Goal: Task Accomplishment & Management: Manage account settings

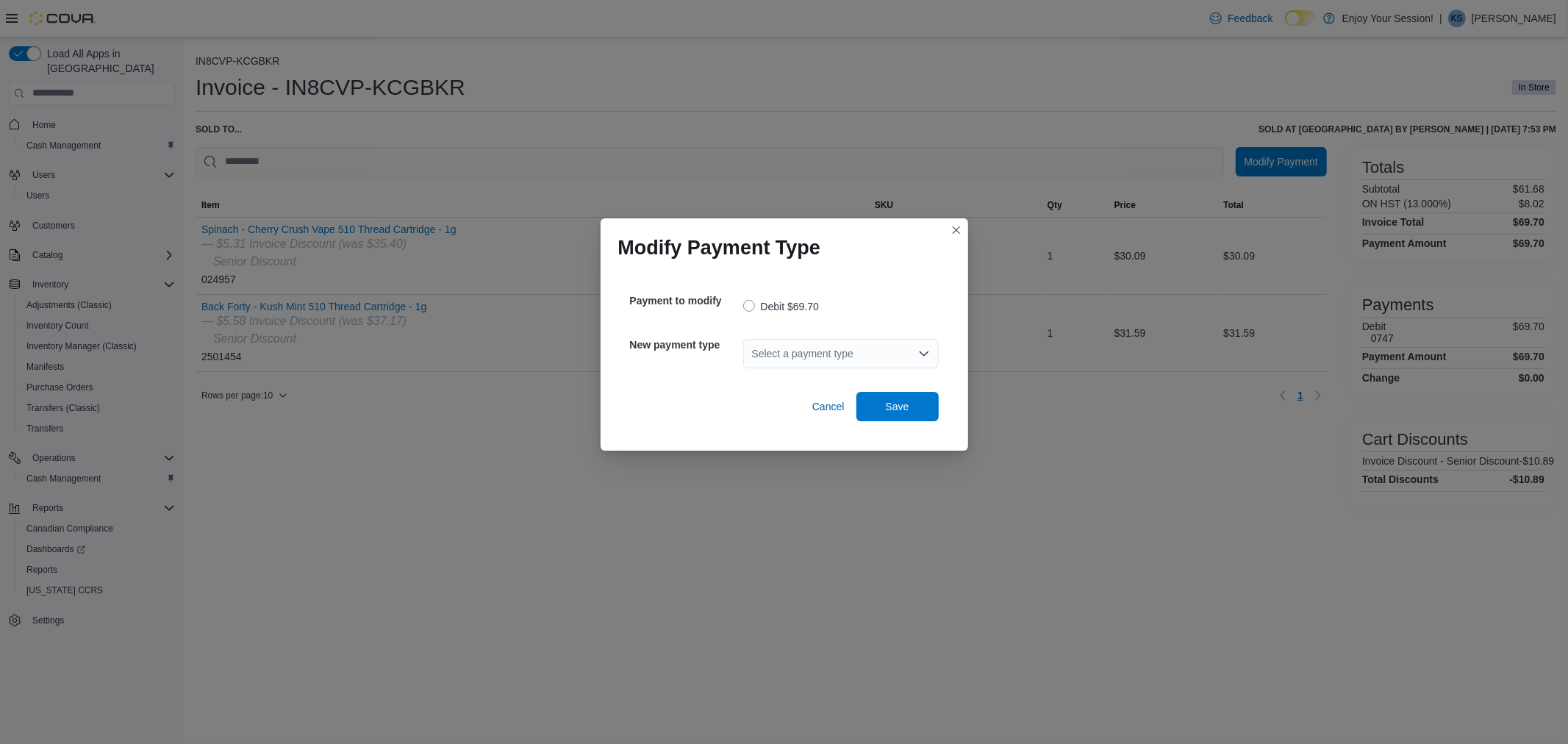
click at [819, 345] on div "Select a payment type" at bounding box center [840, 353] width 196 height 29
drag, startPoint x: 819, startPoint y: 345, endPoint x: 811, endPoint y: 373, distance: 29.1
click at [819, 345] on div "Select a payment type" at bounding box center [840, 353] width 196 height 29
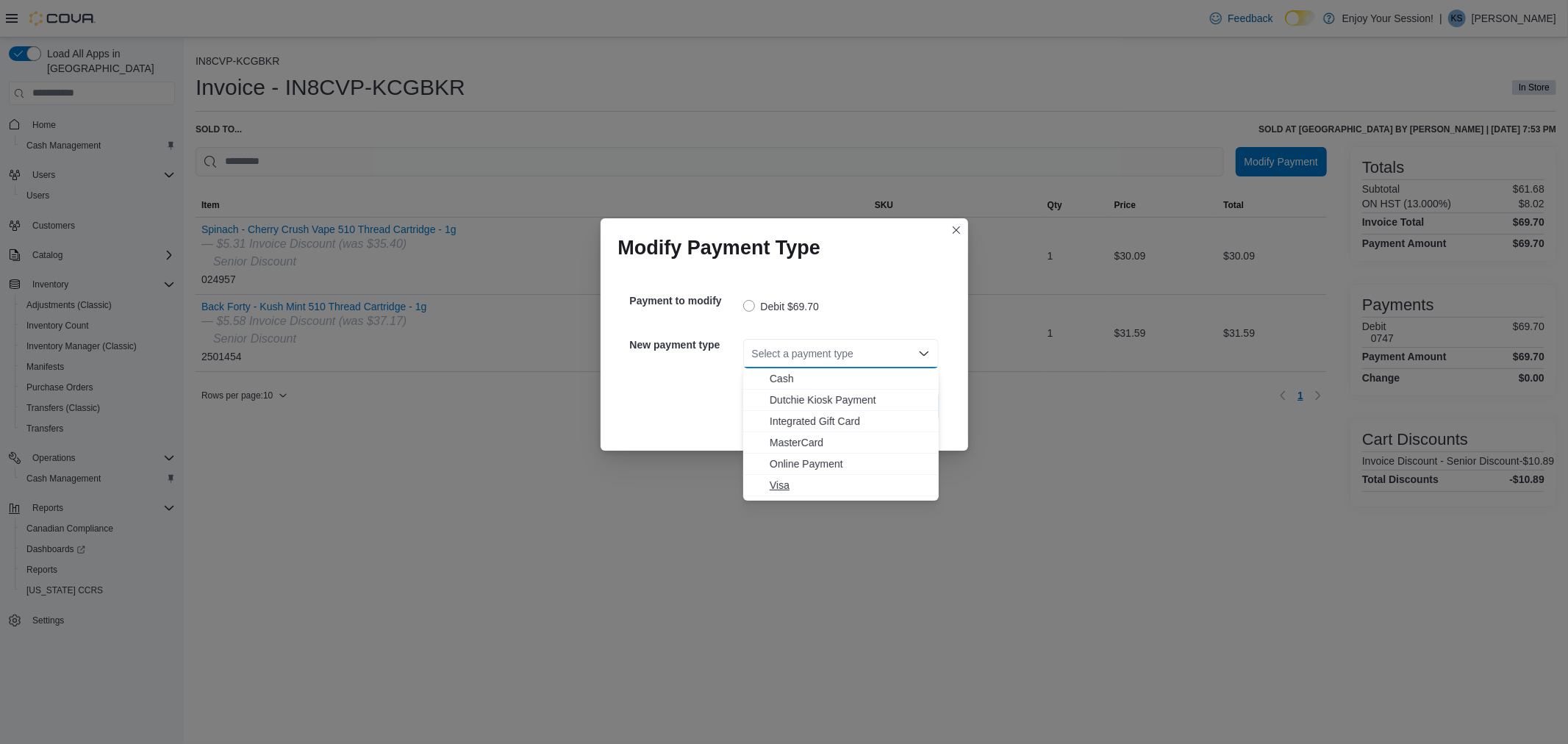
click at [790, 481] on span "Visa" at bounding box center [850, 485] width 161 height 15
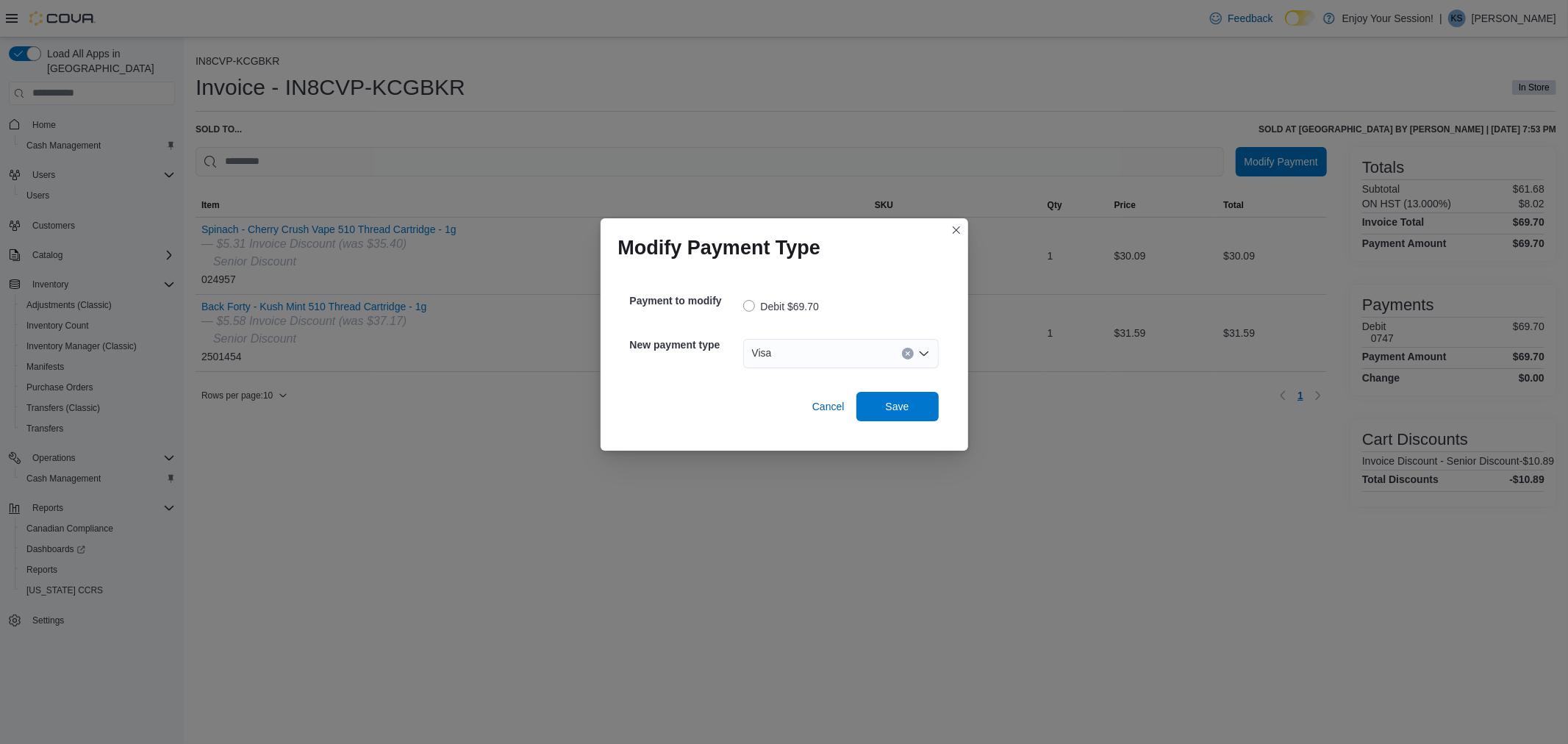
click at [891, 388] on div "Cancel Save" at bounding box center [784, 401] width 309 height 41
click at [893, 404] on span "Save" at bounding box center [897, 406] width 24 height 15
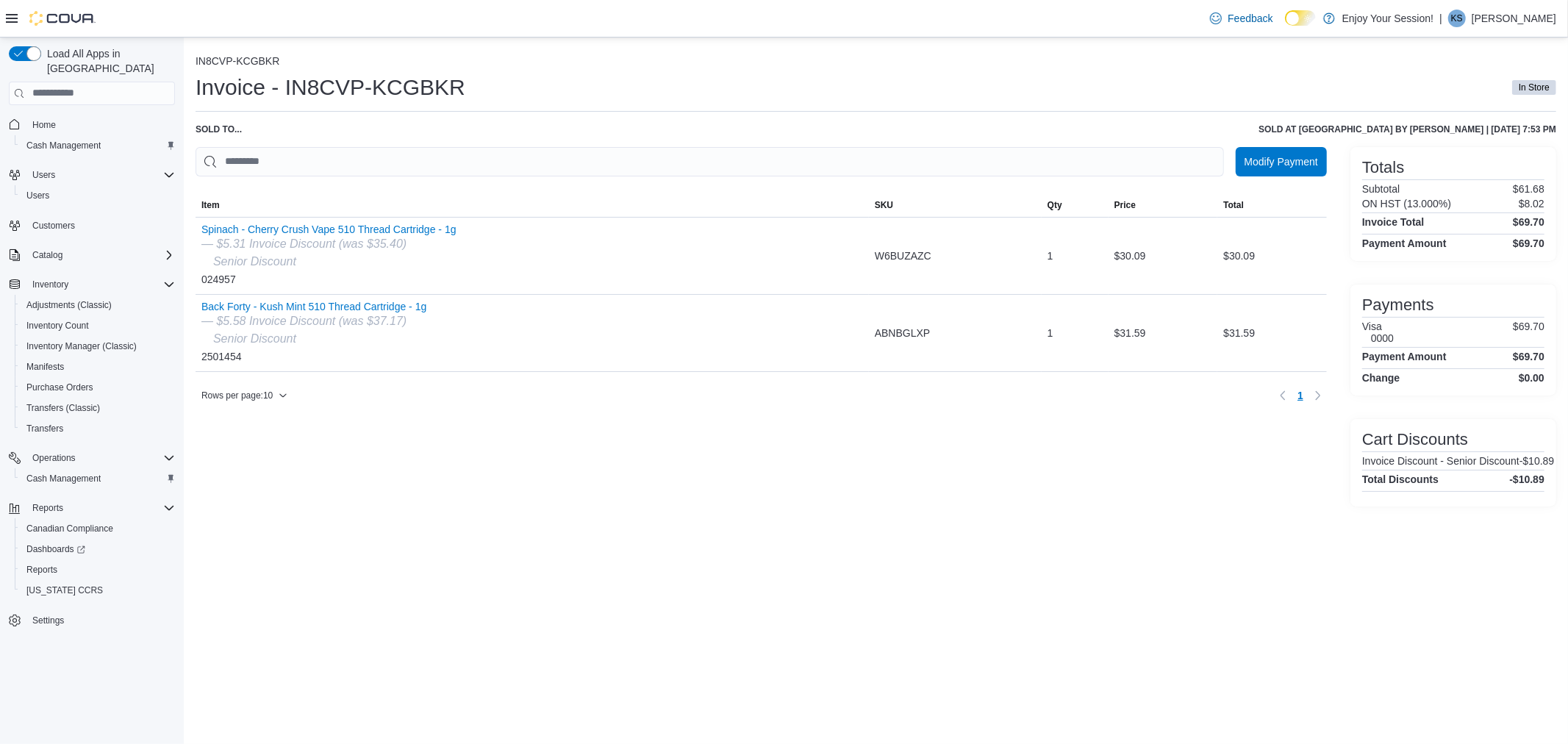
click at [853, 440] on div "Modify Payment Sorting MemoryTable from EuiInMemoryTable; Page 1 of 1. Item SKU…" at bounding box center [761, 326] width 1131 height 359
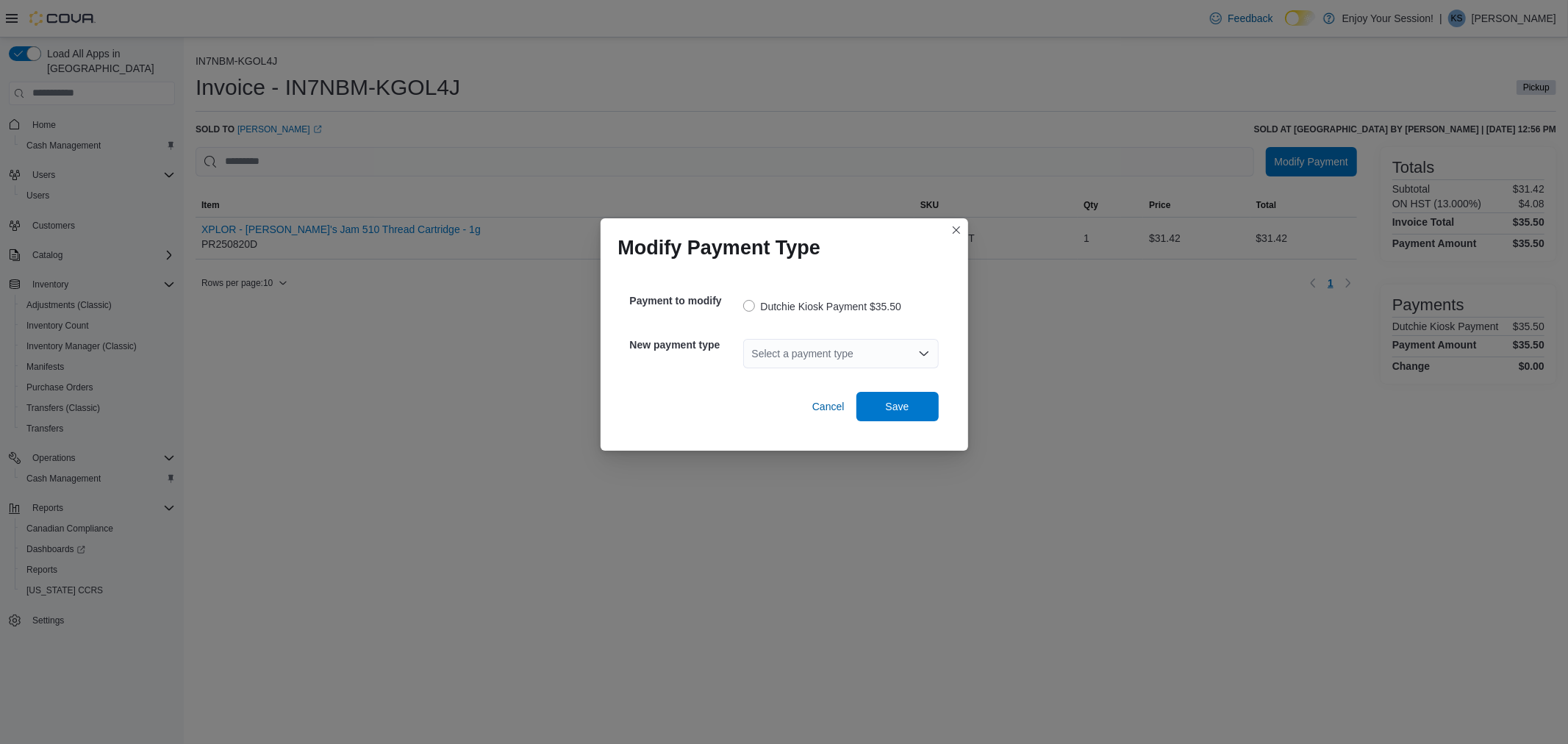
click at [782, 353] on div "Select a payment type" at bounding box center [840, 353] width 196 height 29
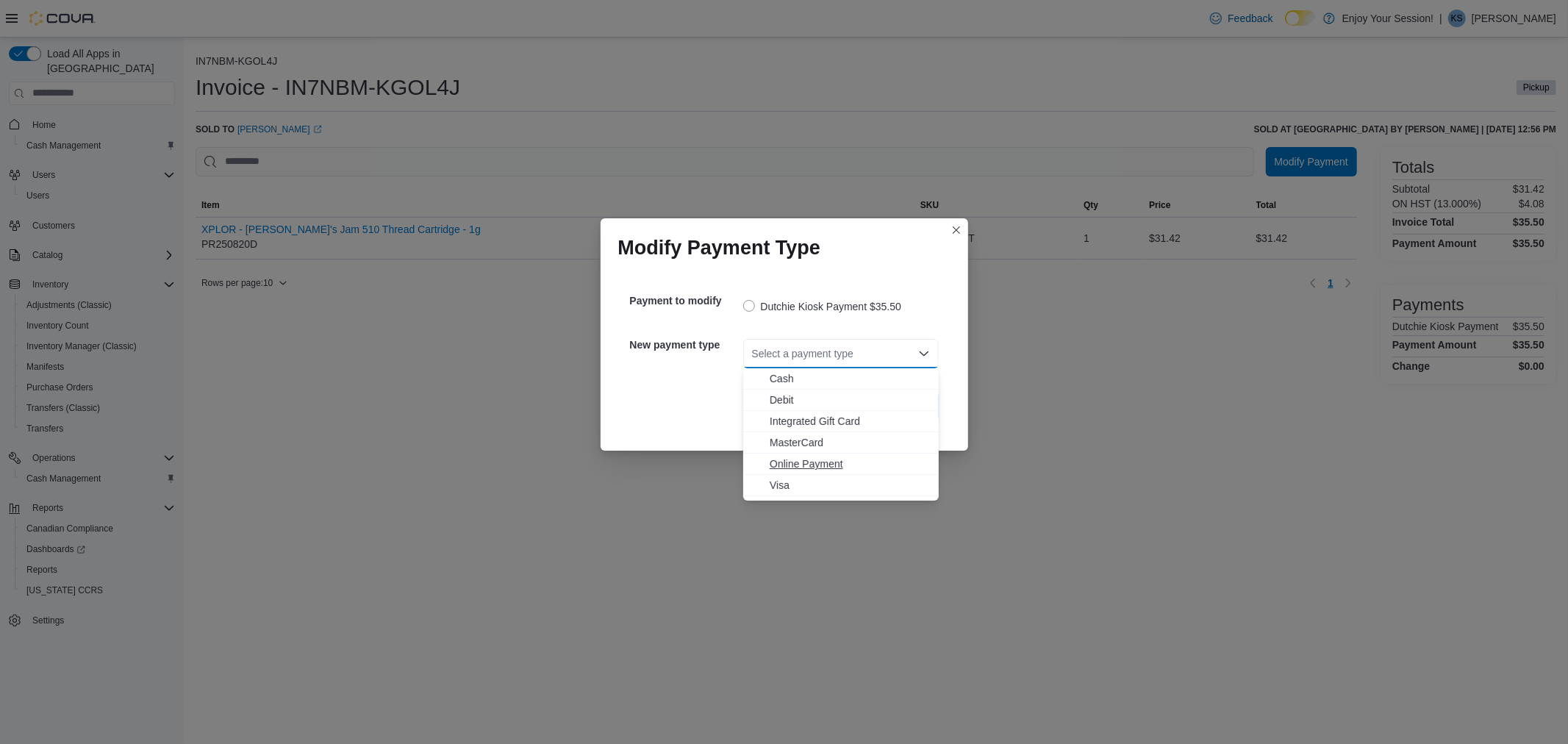
click at [797, 466] on span "Online Payment" at bounding box center [850, 464] width 161 height 15
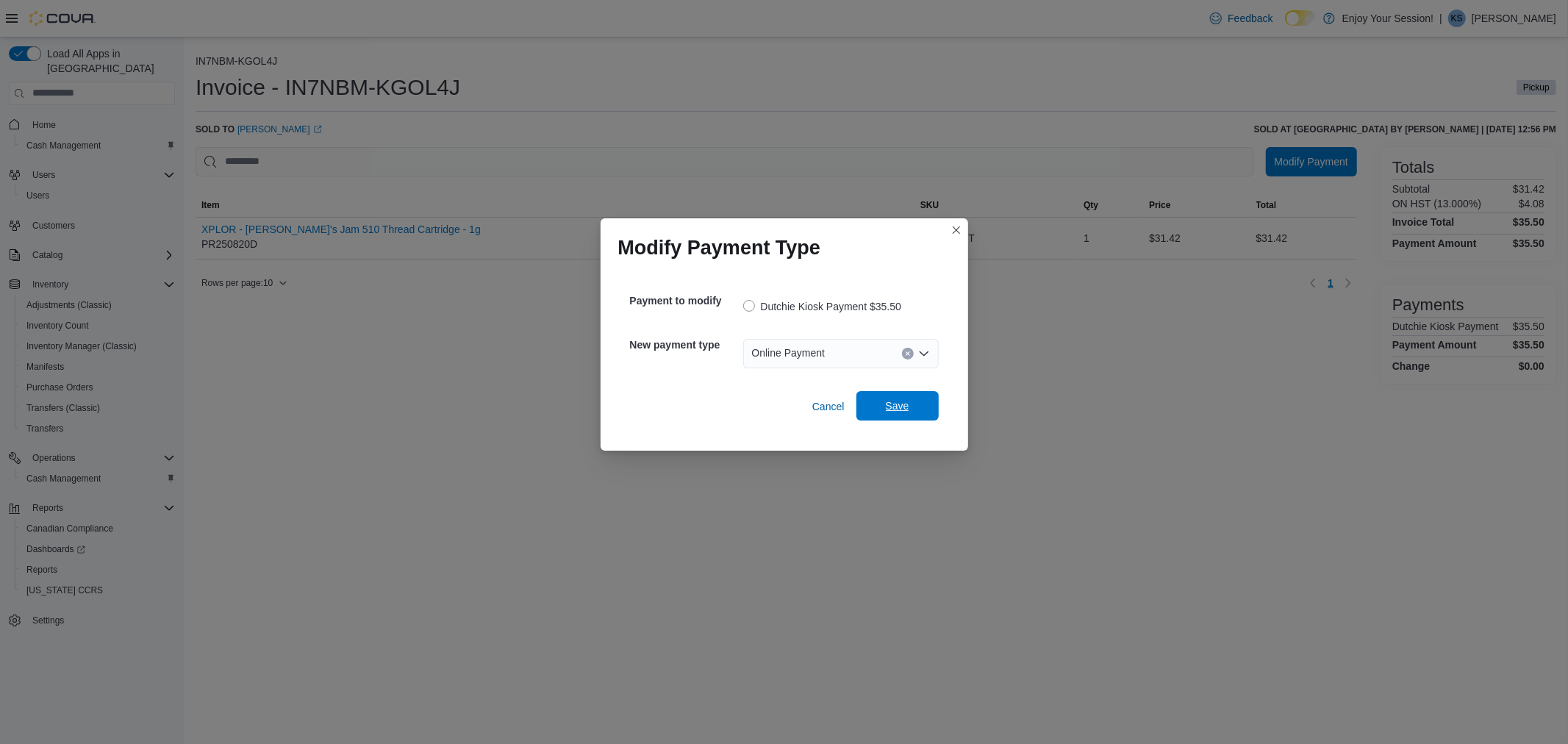
click at [895, 395] on span "Save" at bounding box center [897, 405] width 65 height 29
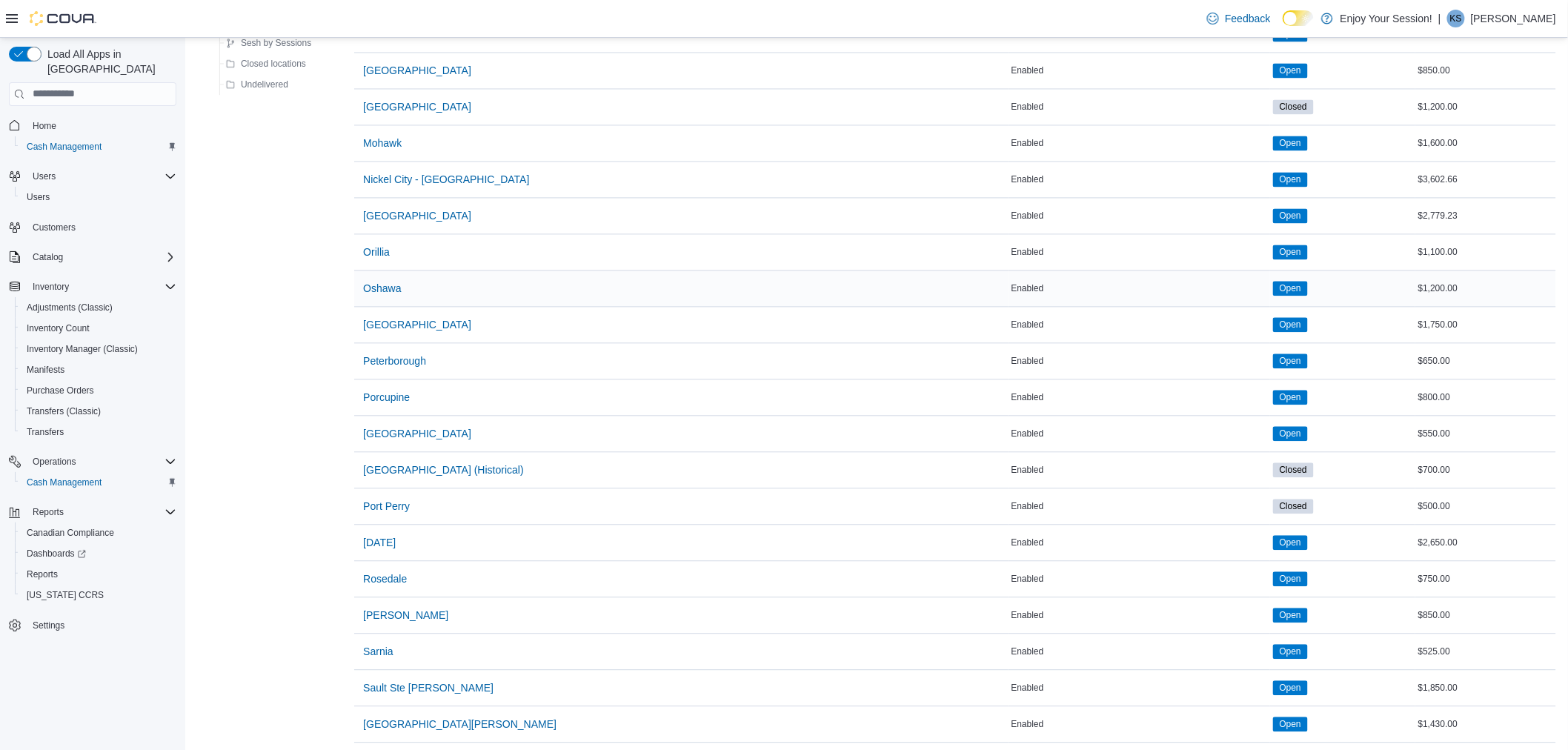
scroll to position [1235, 0]
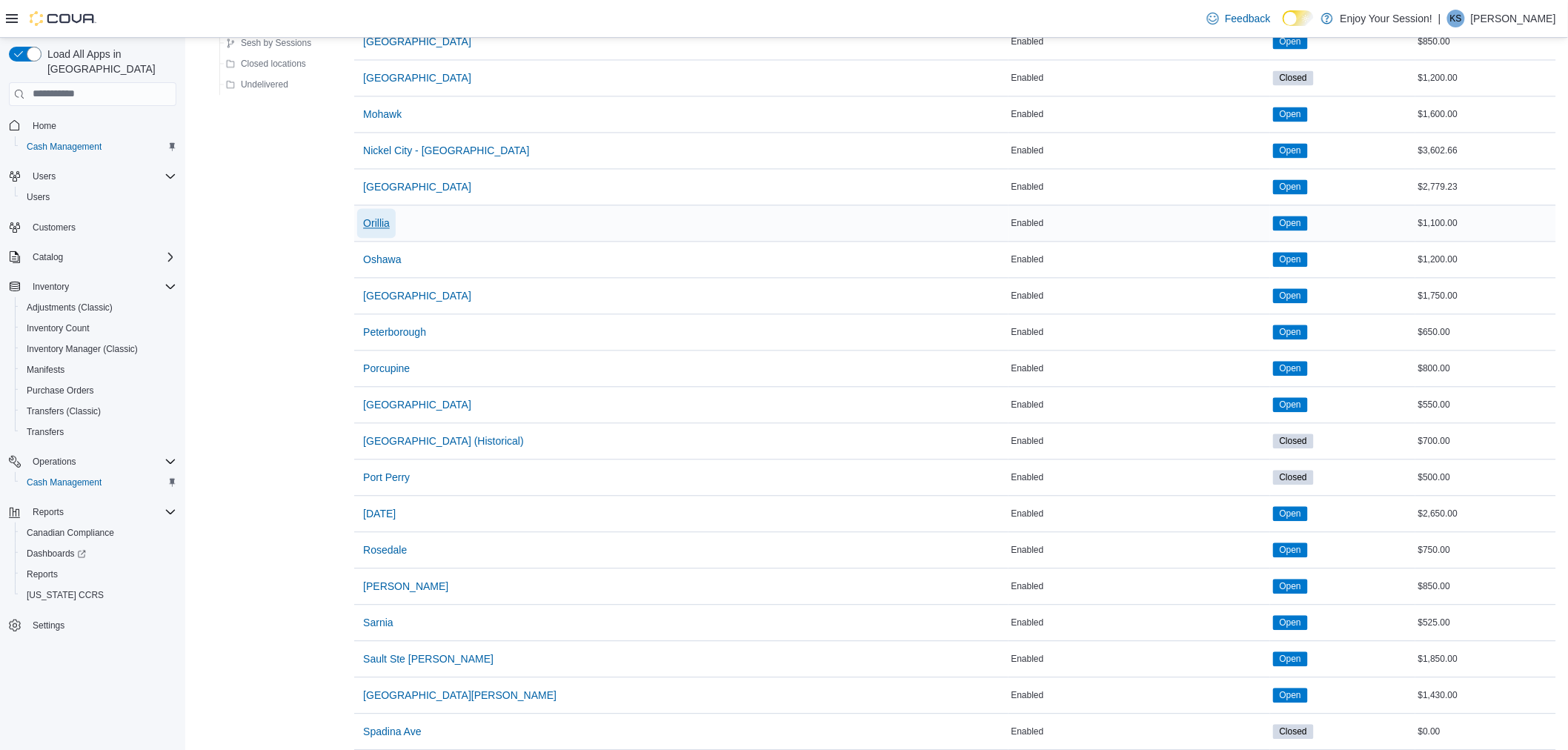
click at [382, 220] on span "Orillia" at bounding box center [376, 223] width 27 height 15
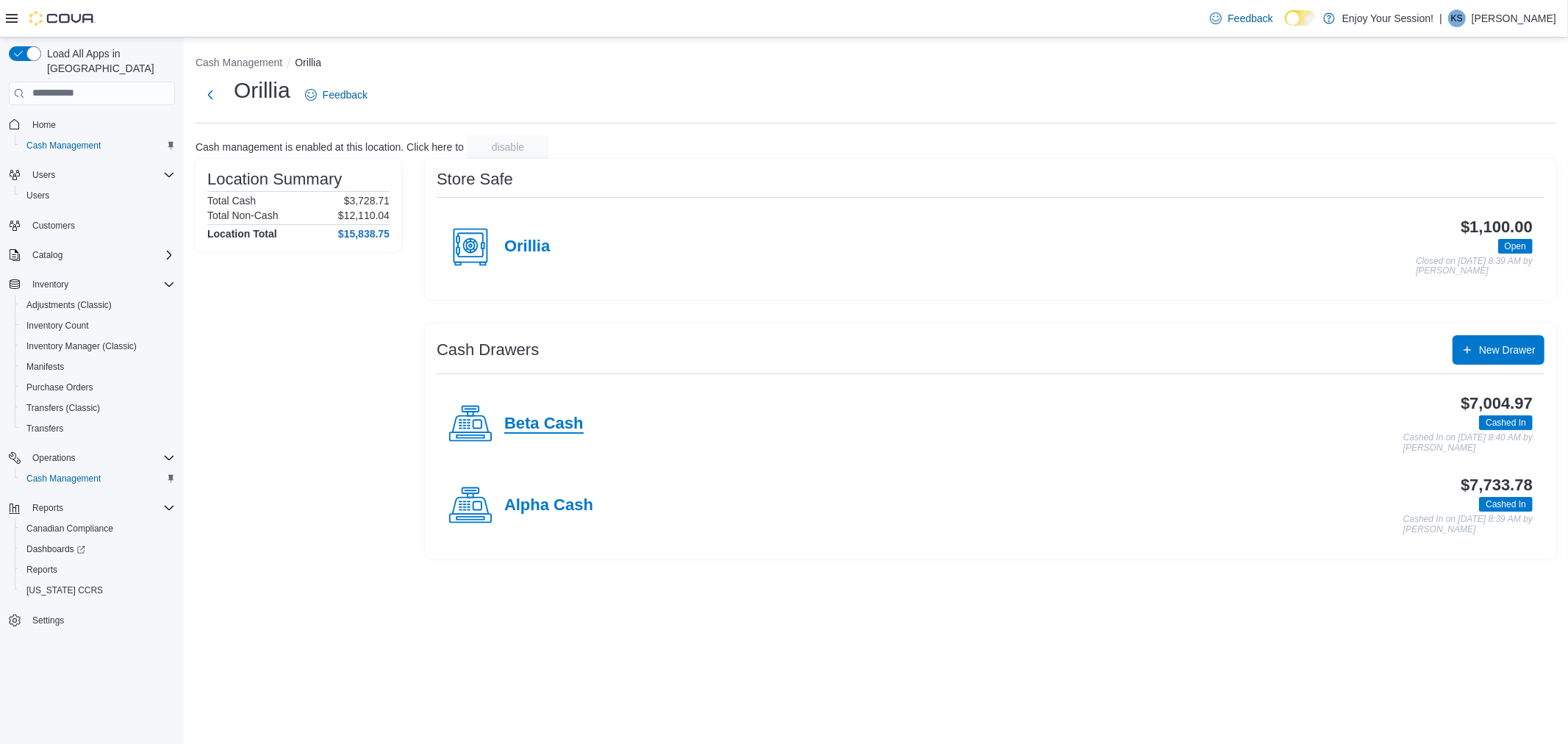
click at [540, 422] on h4 "Beta Cash" at bounding box center [543, 424] width 79 height 19
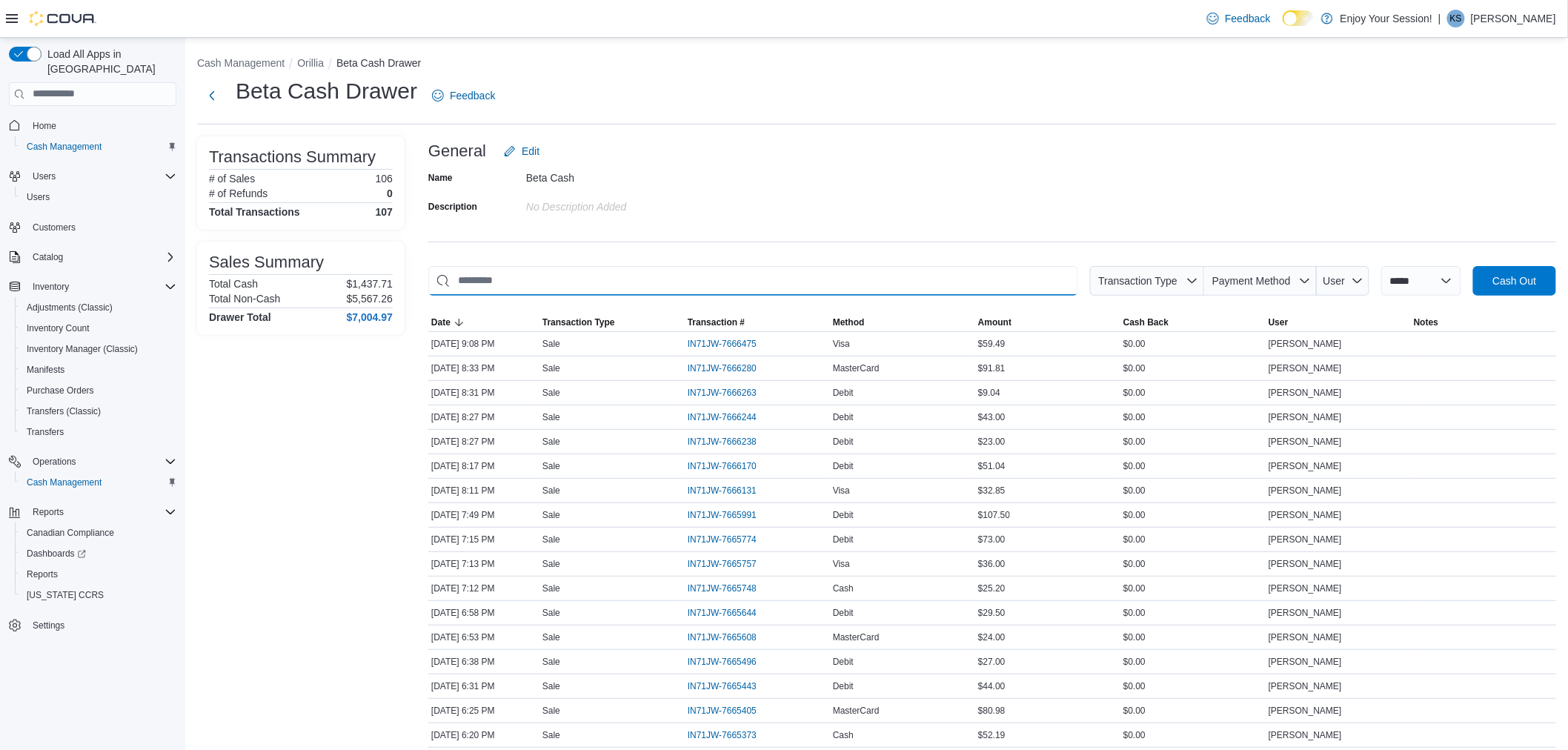
click at [935, 280] on input "This is a search bar. As you type, the results lower in the page will automatic…" at bounding box center [753, 281] width 650 height 29
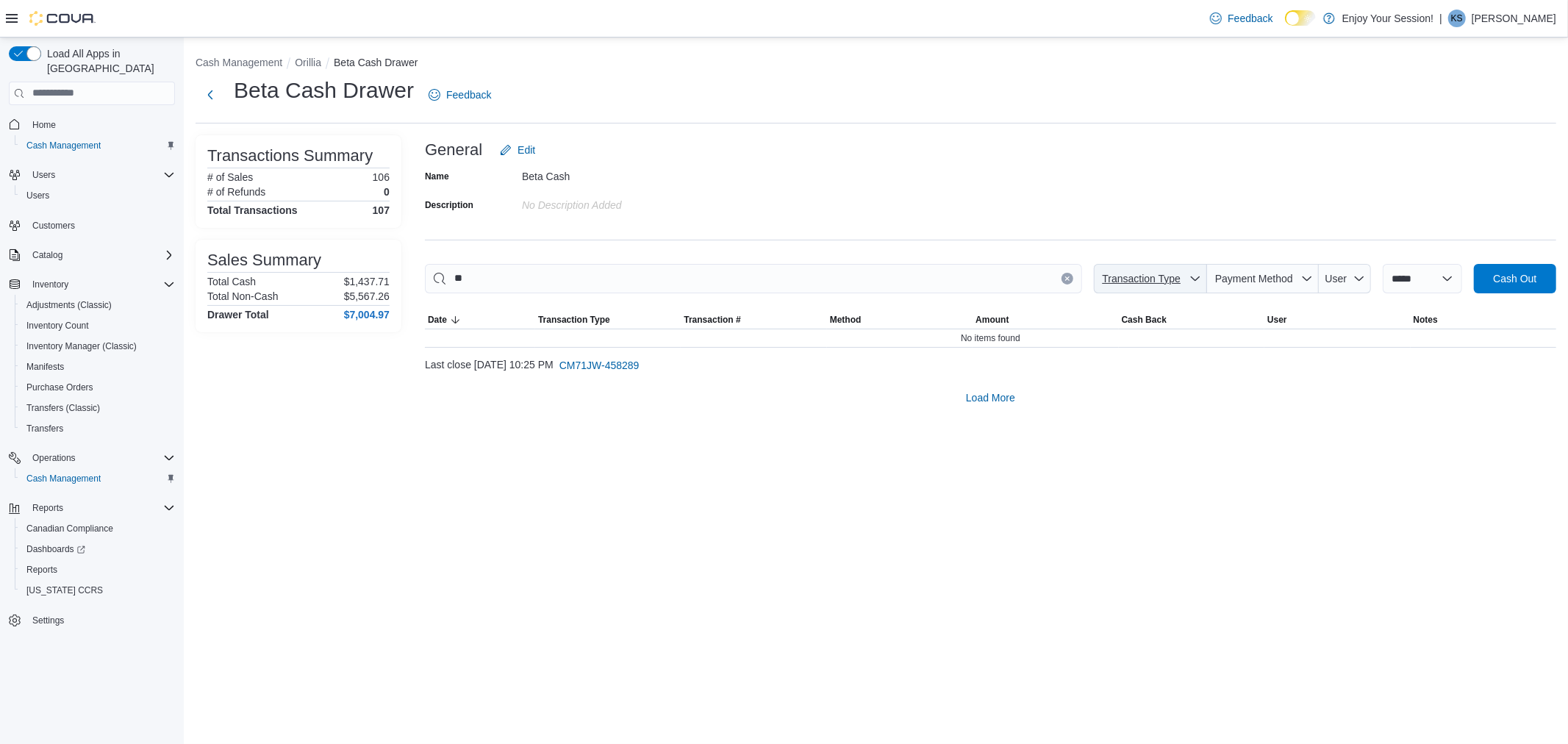
click at [1135, 280] on span "Transaction Type" at bounding box center [1141, 278] width 79 height 11
click at [978, 278] on input "**" at bounding box center [753, 278] width 657 height 29
type input "*"
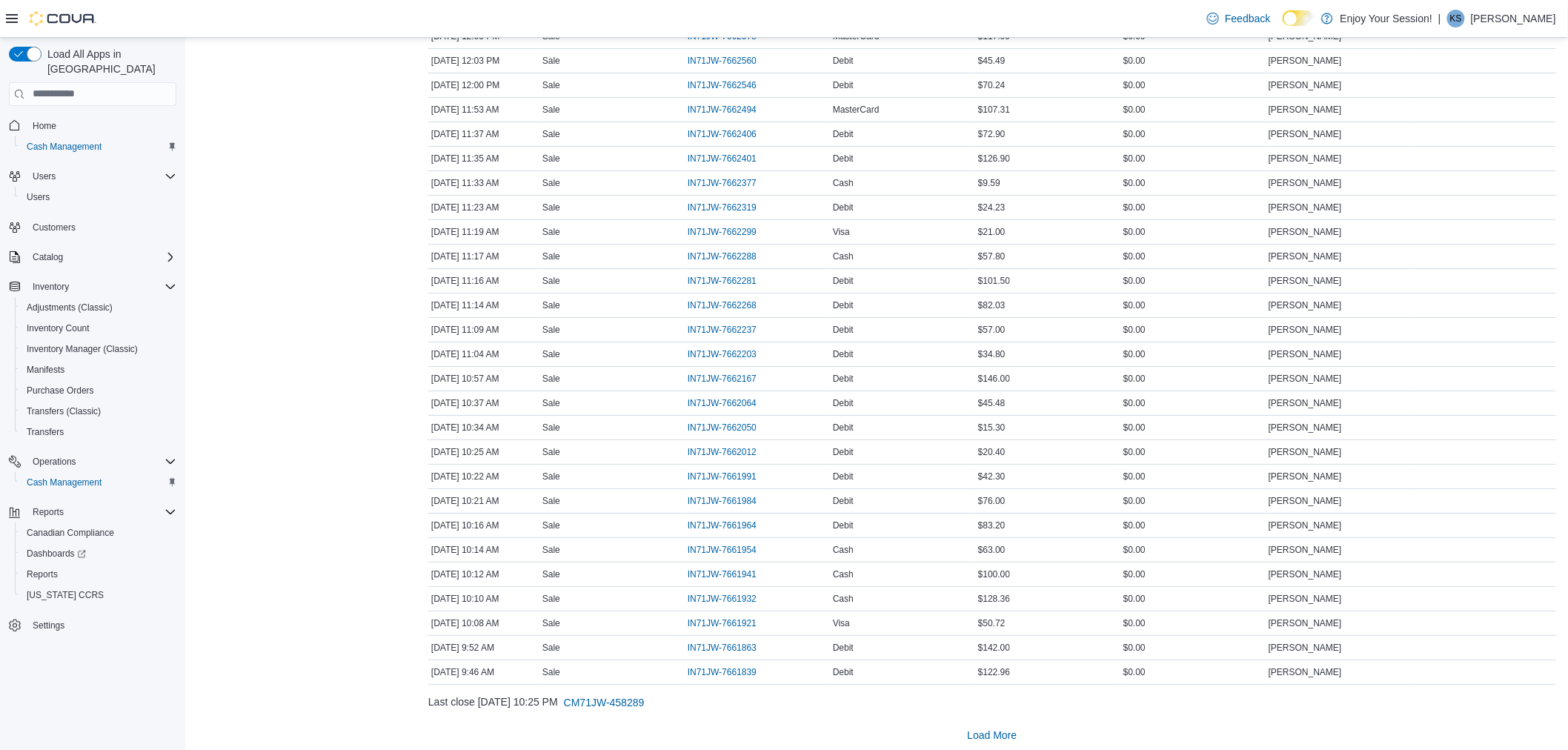
scroll to position [2111, 0]
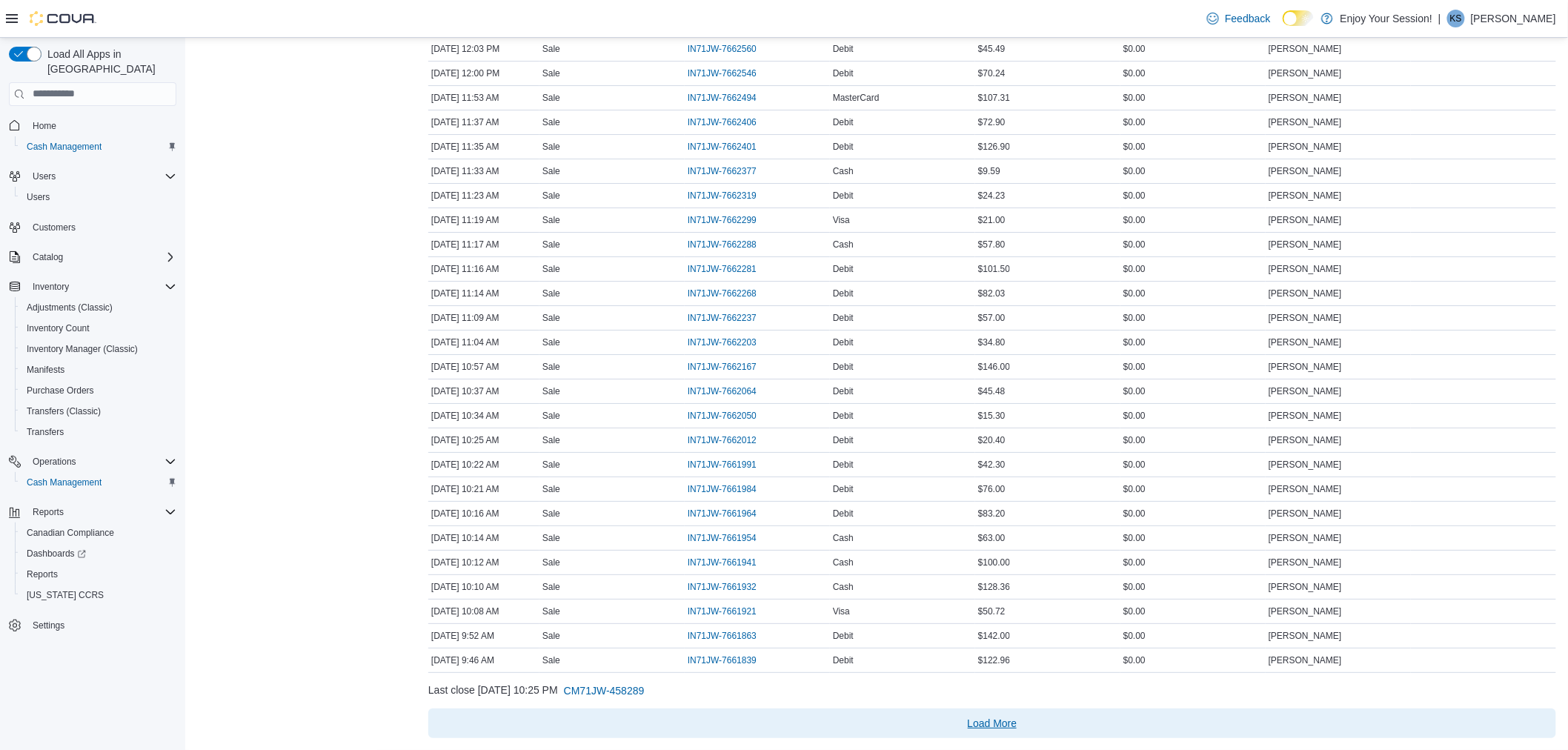
click at [990, 716] on span "Load More" at bounding box center [993, 723] width 50 height 15
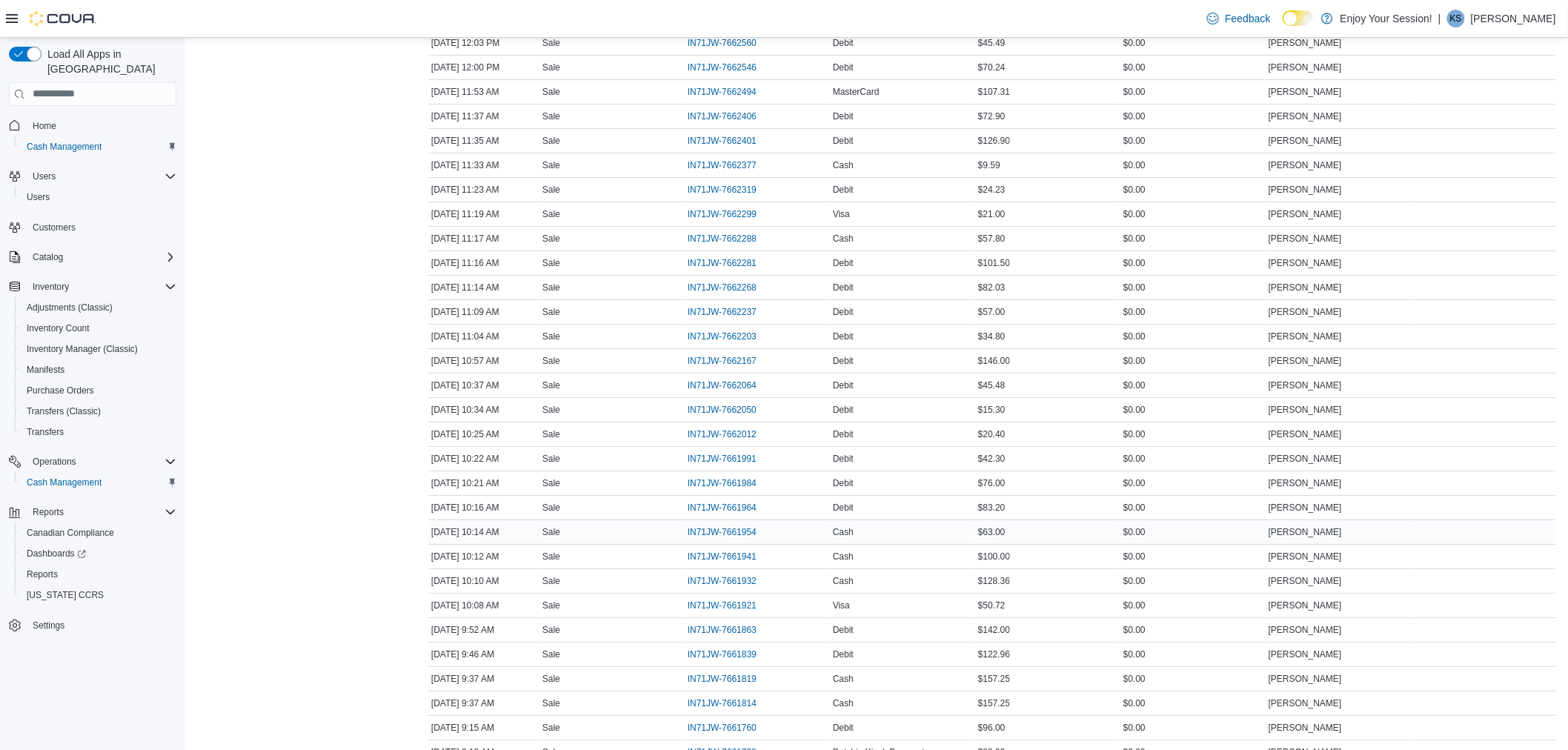
scroll to position [2277, 0]
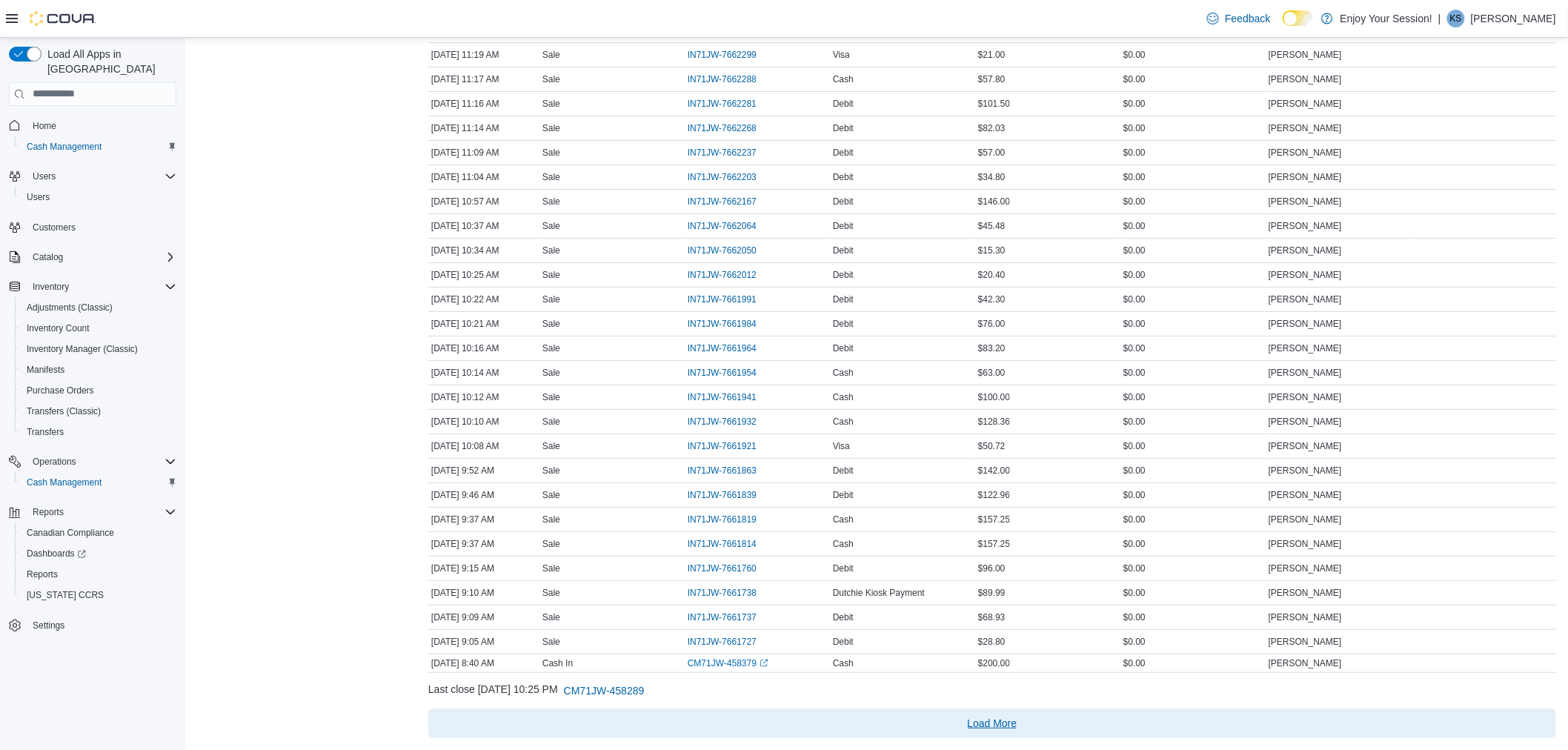
click at [992, 719] on span "Load More" at bounding box center [993, 723] width 50 height 15
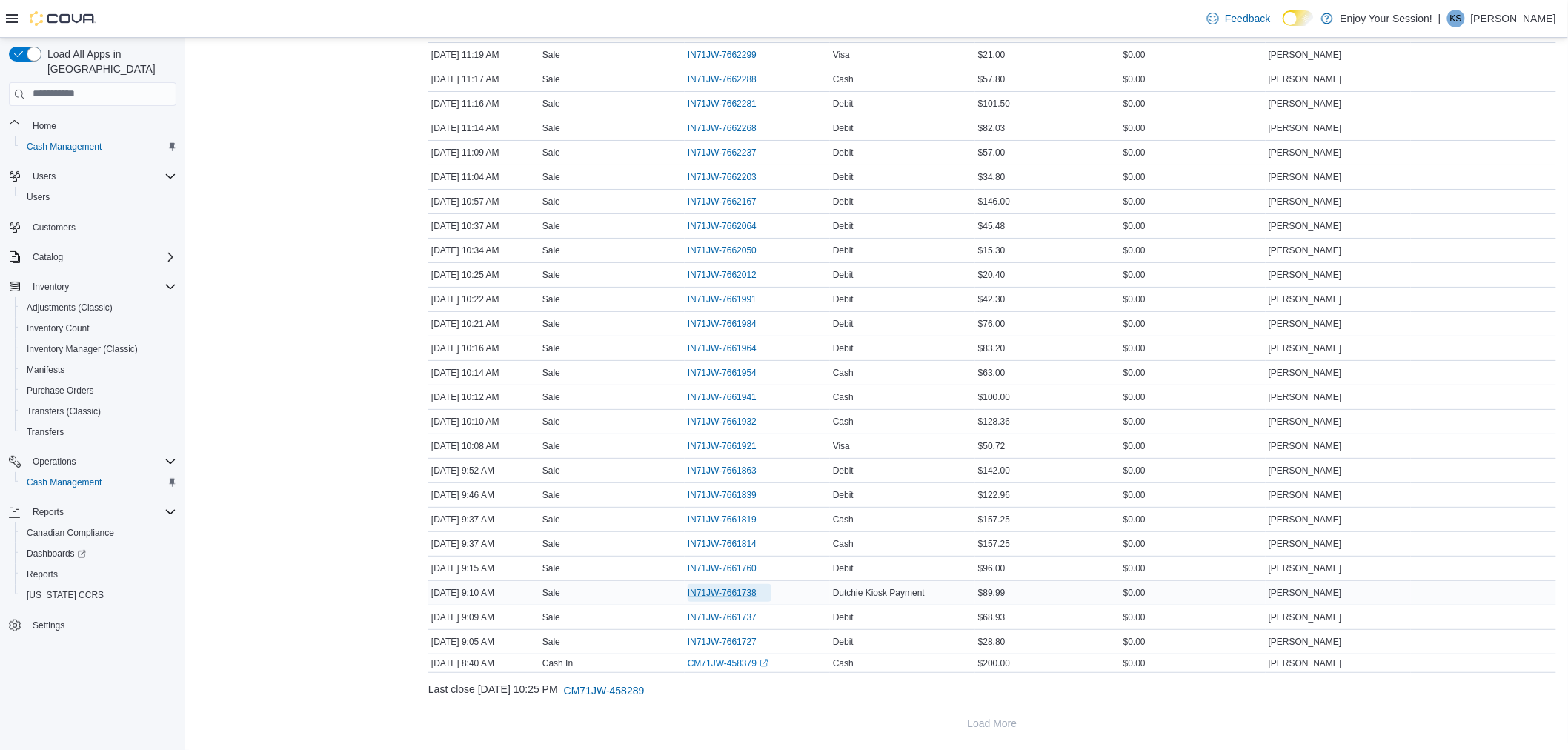
click at [743, 584] on span "IN71JW-7661738" at bounding box center [730, 593] width 84 height 18
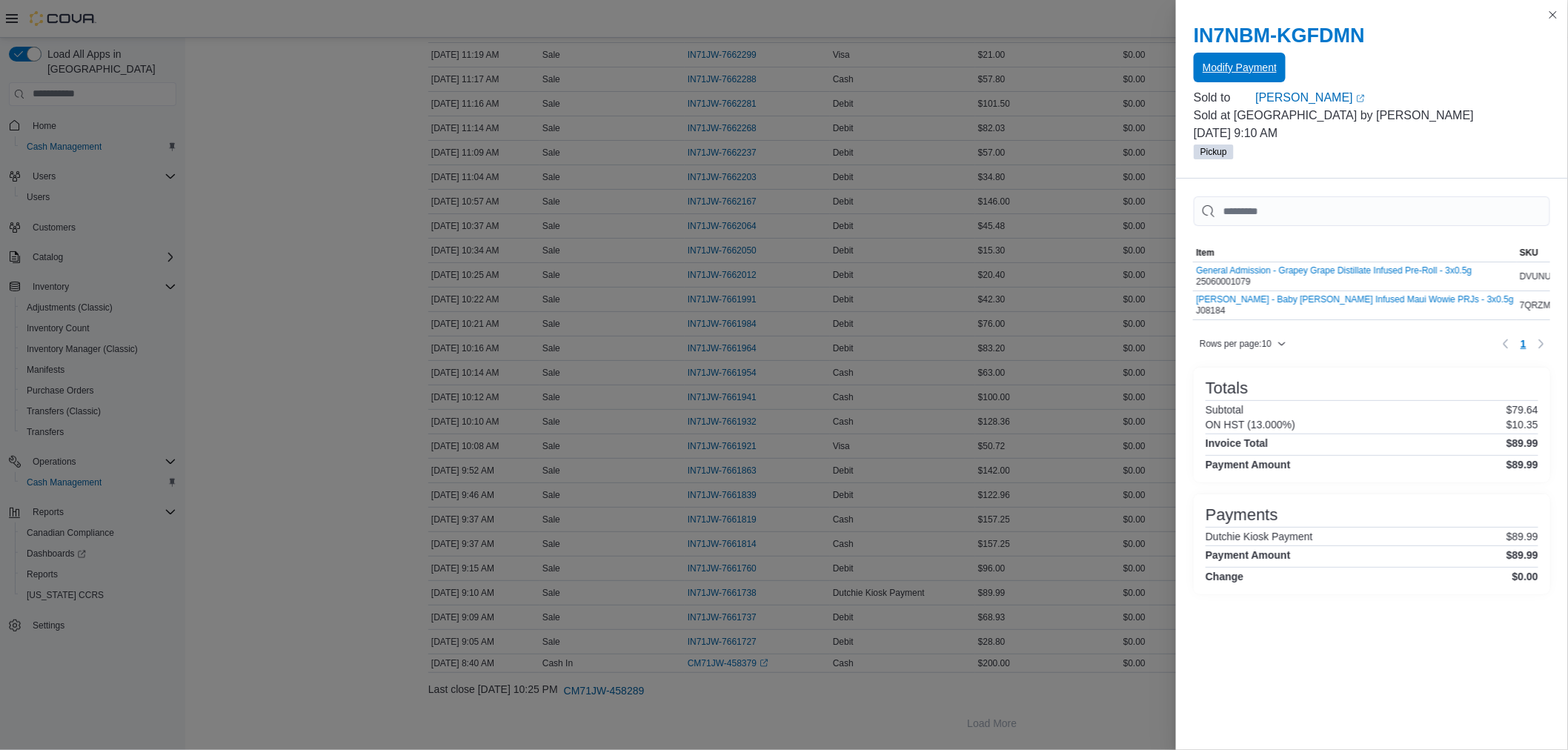
click at [1240, 62] on span "Modify Payment" at bounding box center [1240, 67] width 74 height 15
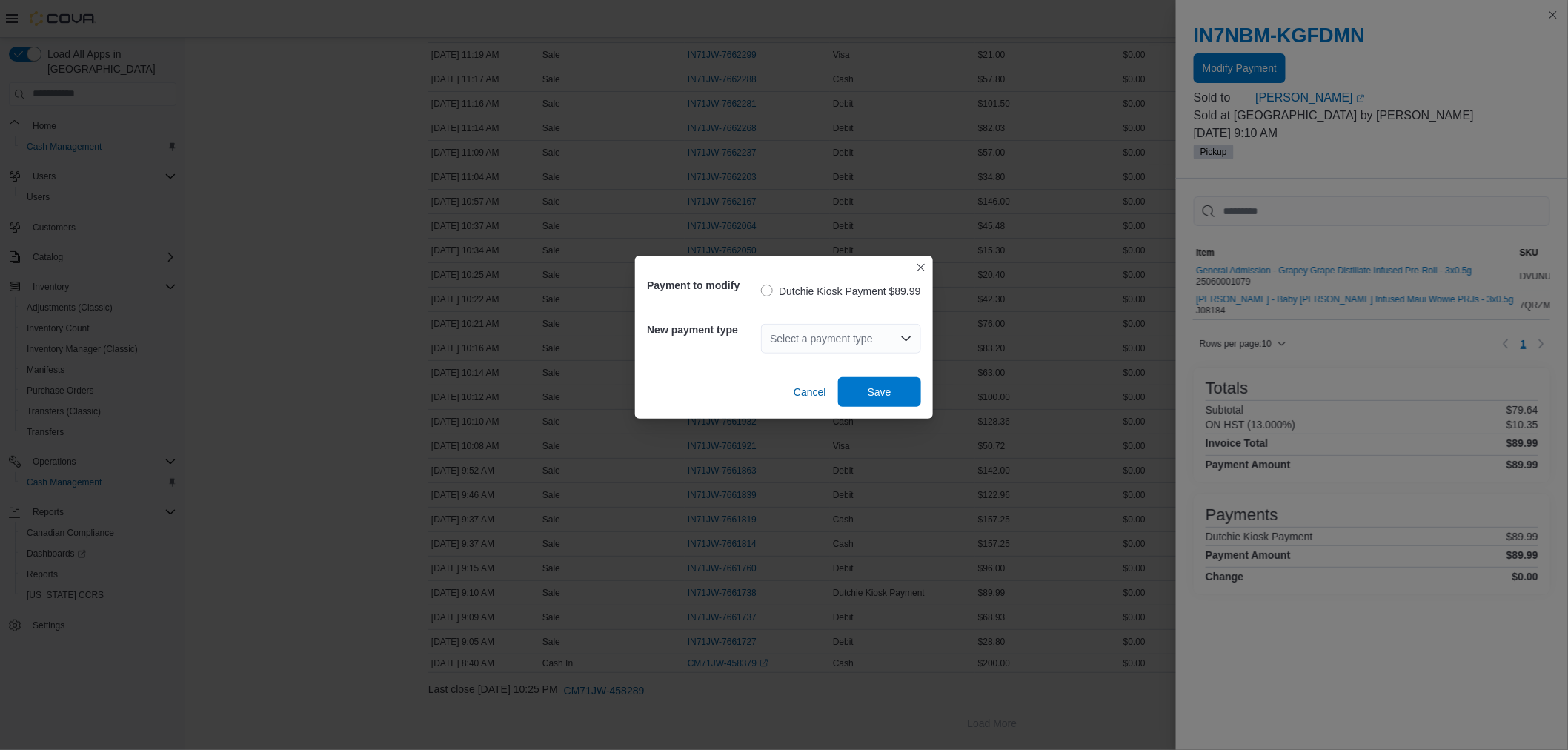
click at [825, 336] on div "Select a payment type" at bounding box center [841, 338] width 159 height 29
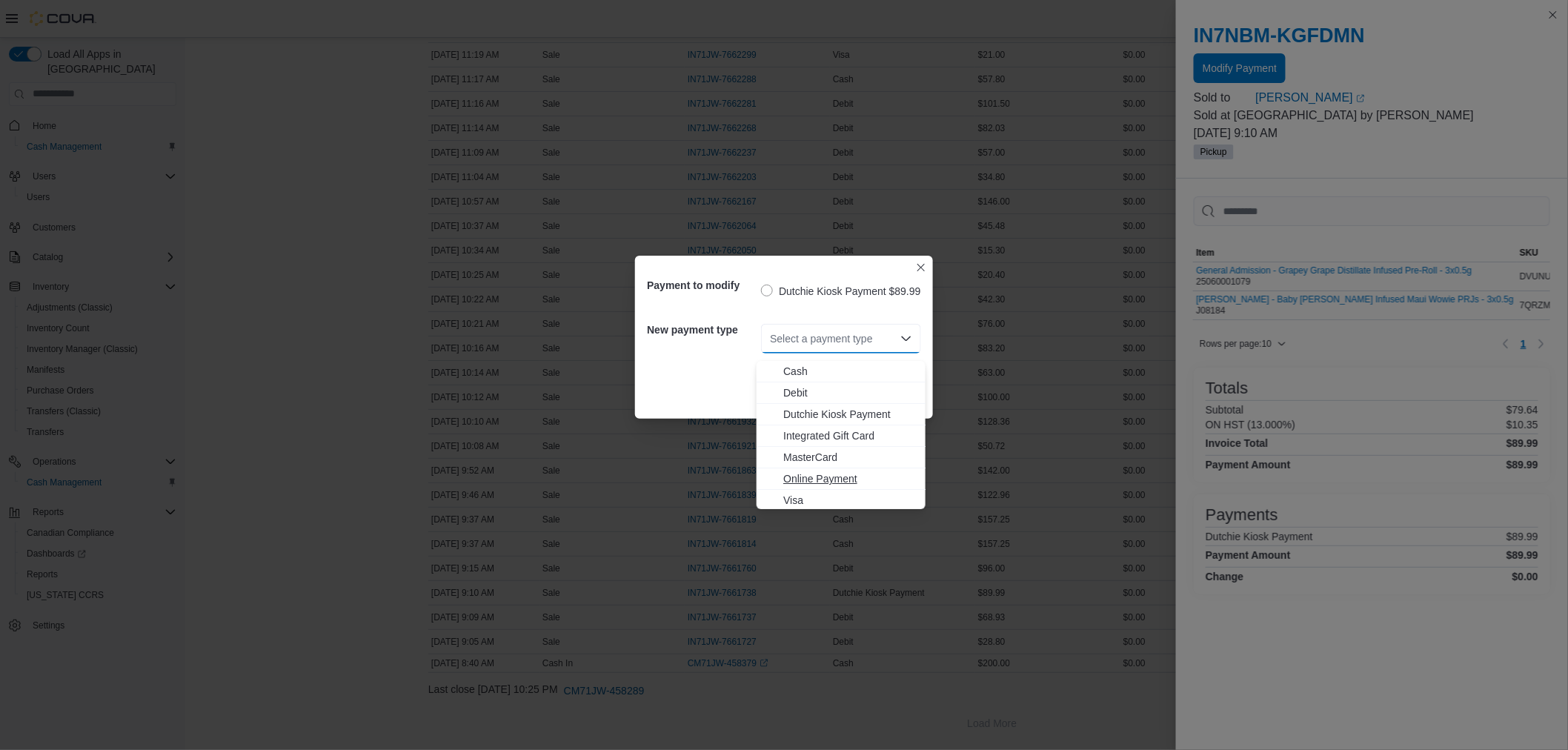
click at [818, 471] on span "Online Payment" at bounding box center [850, 478] width 134 height 15
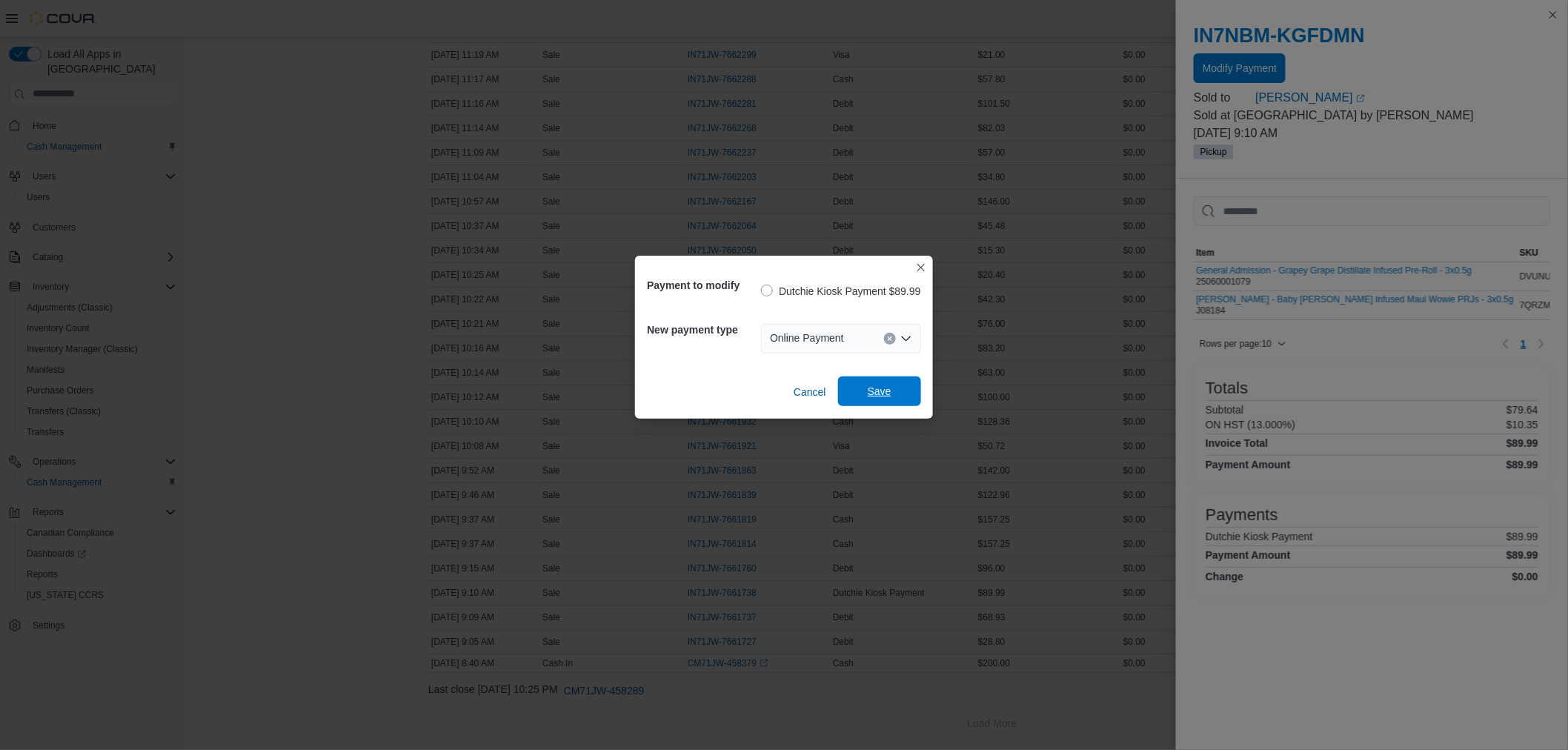
click at [877, 395] on span "Save" at bounding box center [879, 391] width 24 height 15
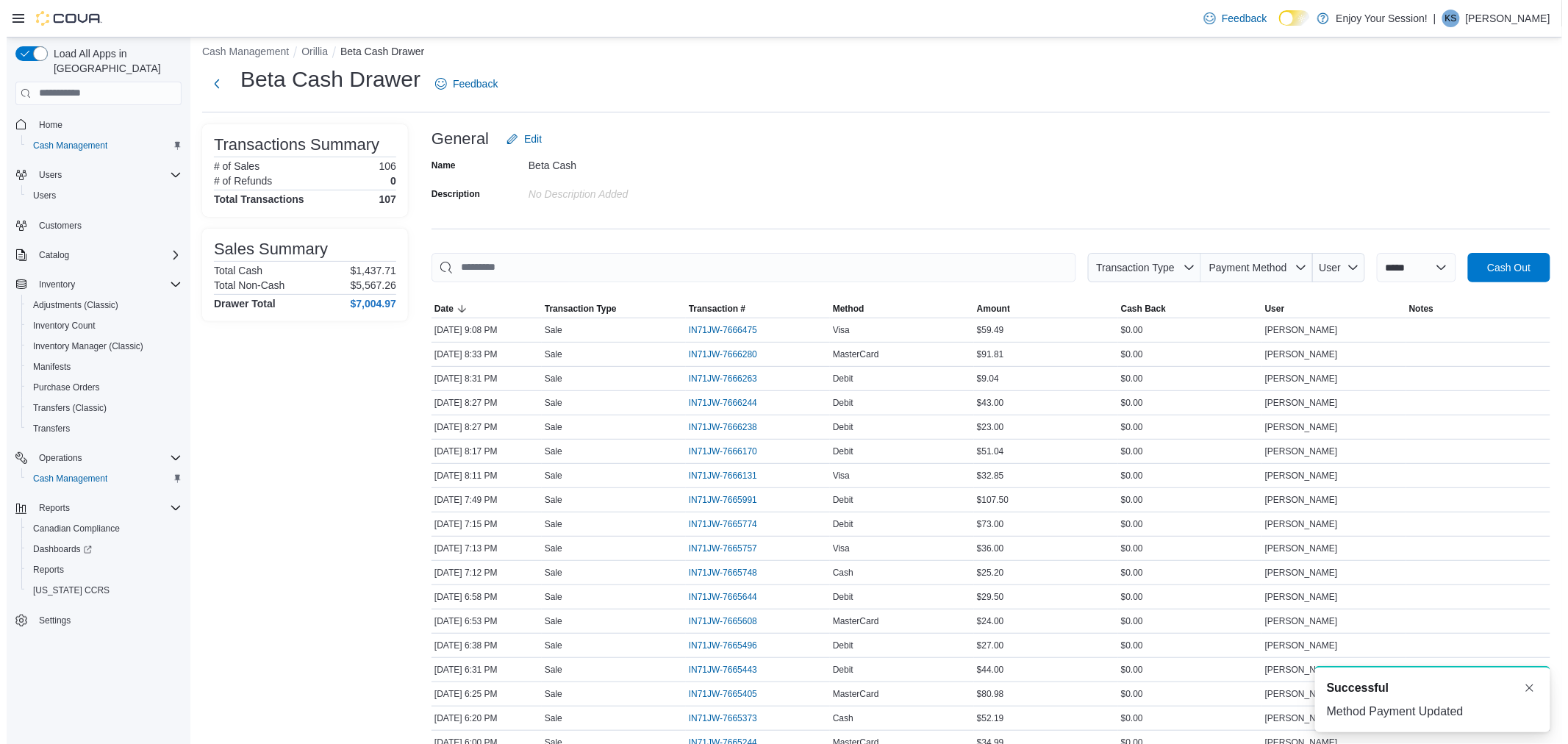
scroll to position [0, 0]
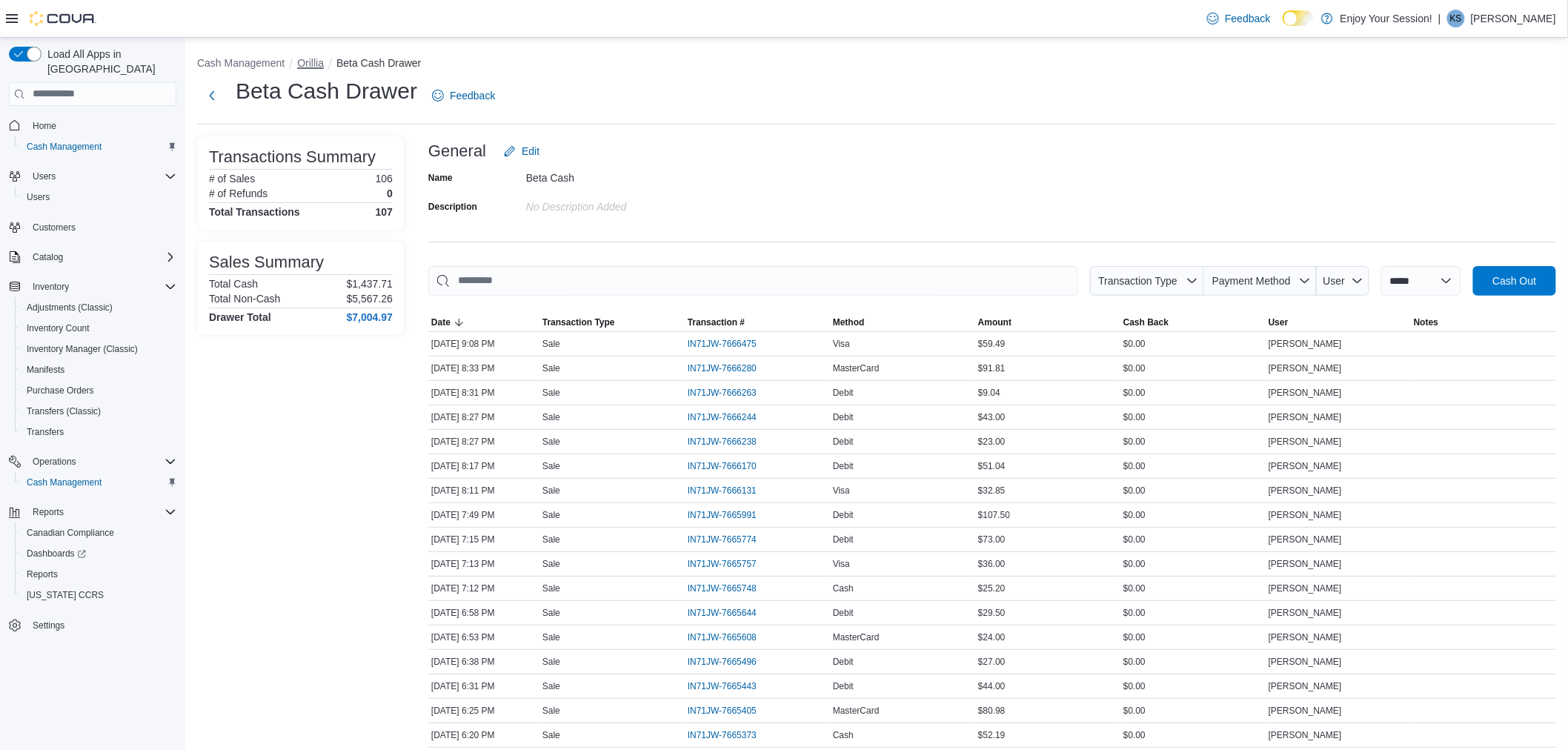
click at [316, 64] on button "Orillia" at bounding box center [311, 62] width 27 height 12
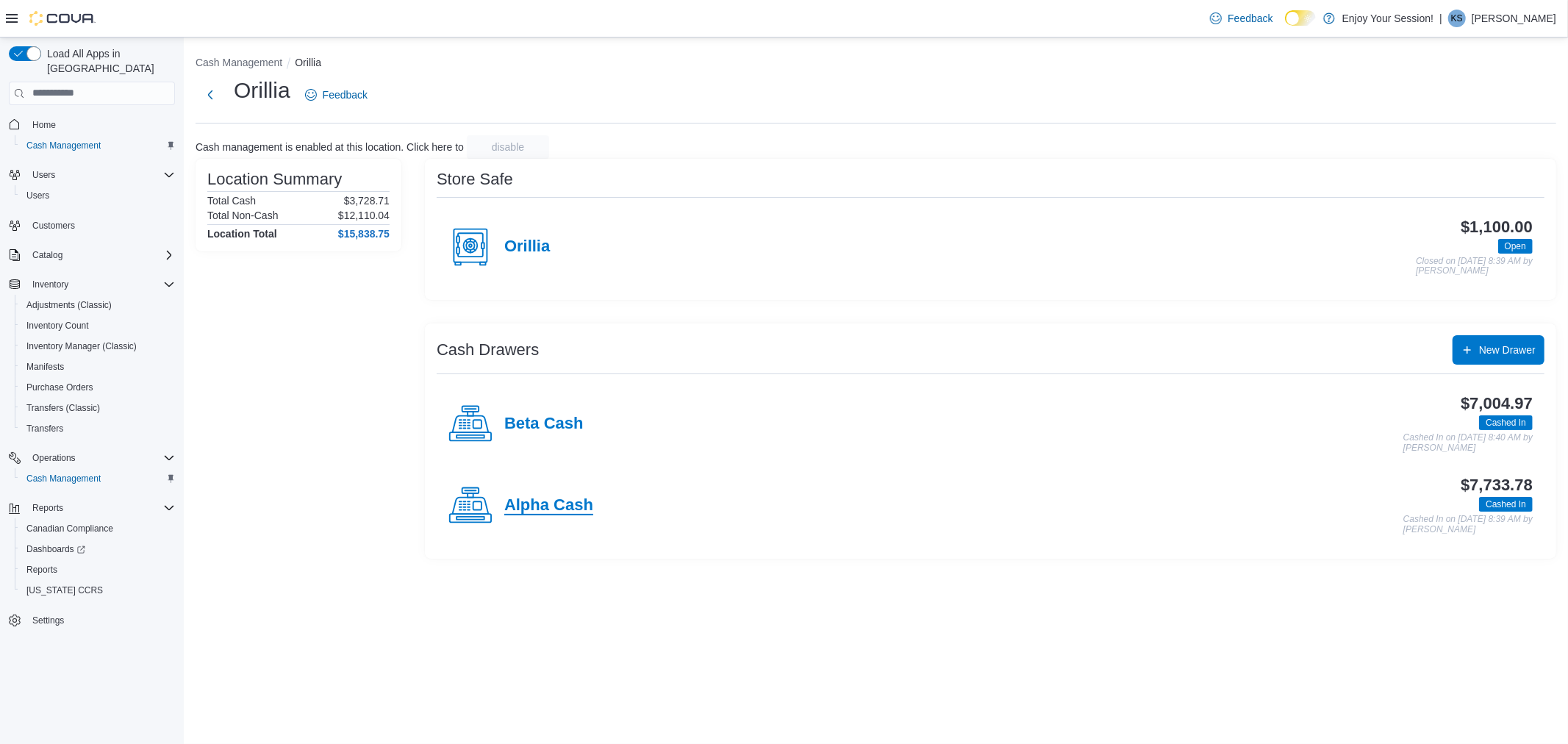
click at [551, 498] on h4 "Alpha Cash" at bounding box center [548, 506] width 89 height 19
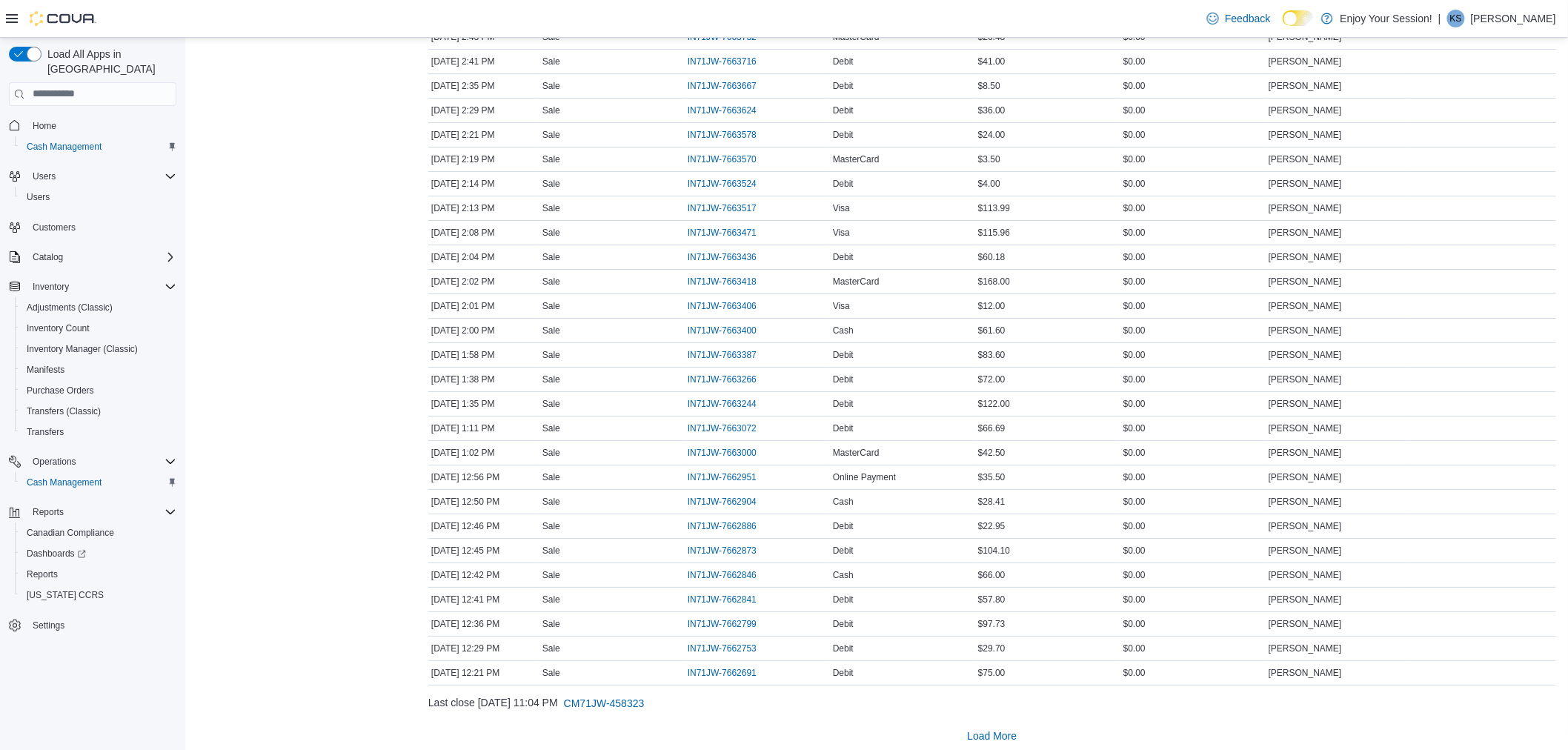
scroll to position [2111, 0]
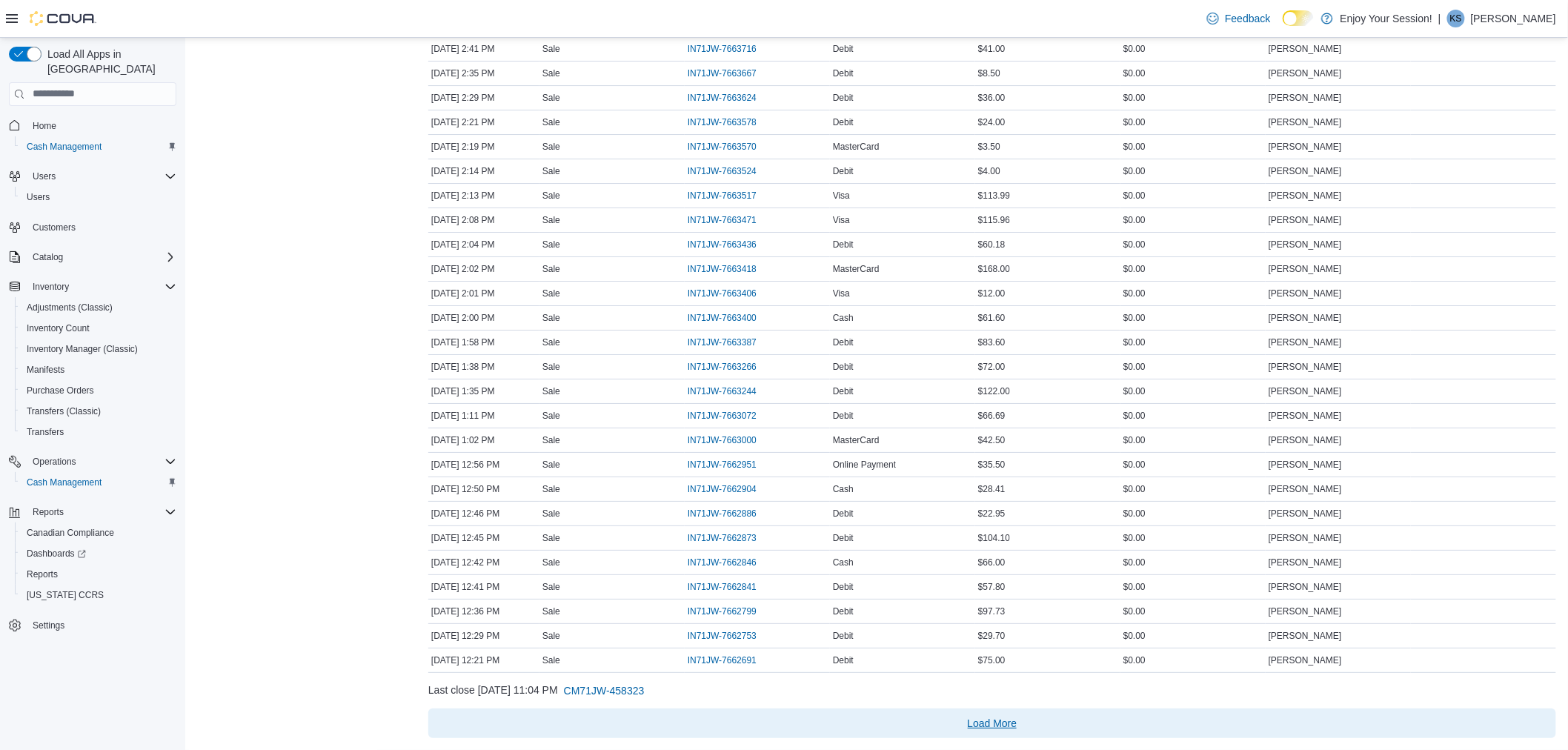
click at [979, 717] on span "Load More" at bounding box center [993, 723] width 50 height 15
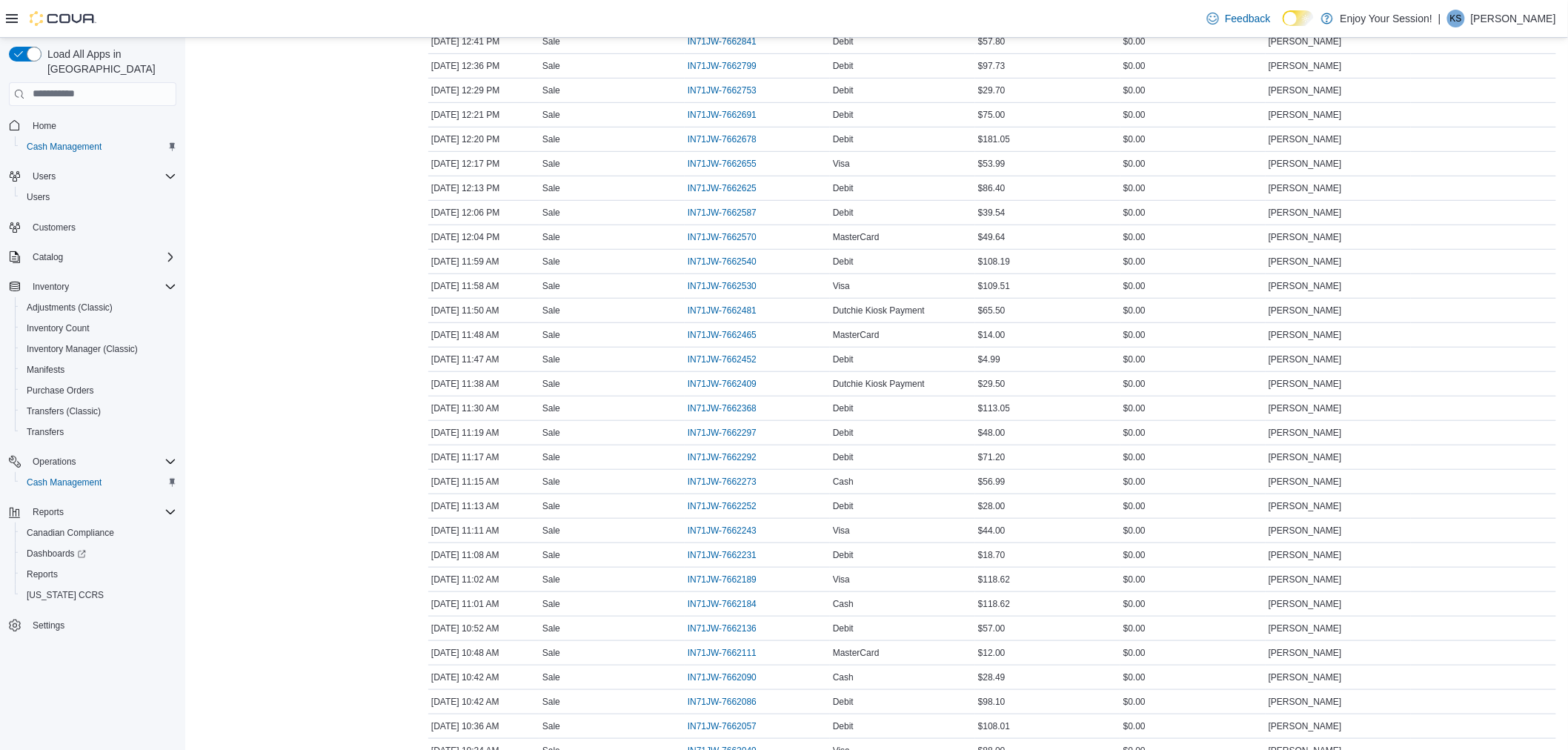
scroll to position [2688, 0]
click at [741, 276] on span "IN71JW-7662481" at bounding box center [722, 273] width 69 height 12
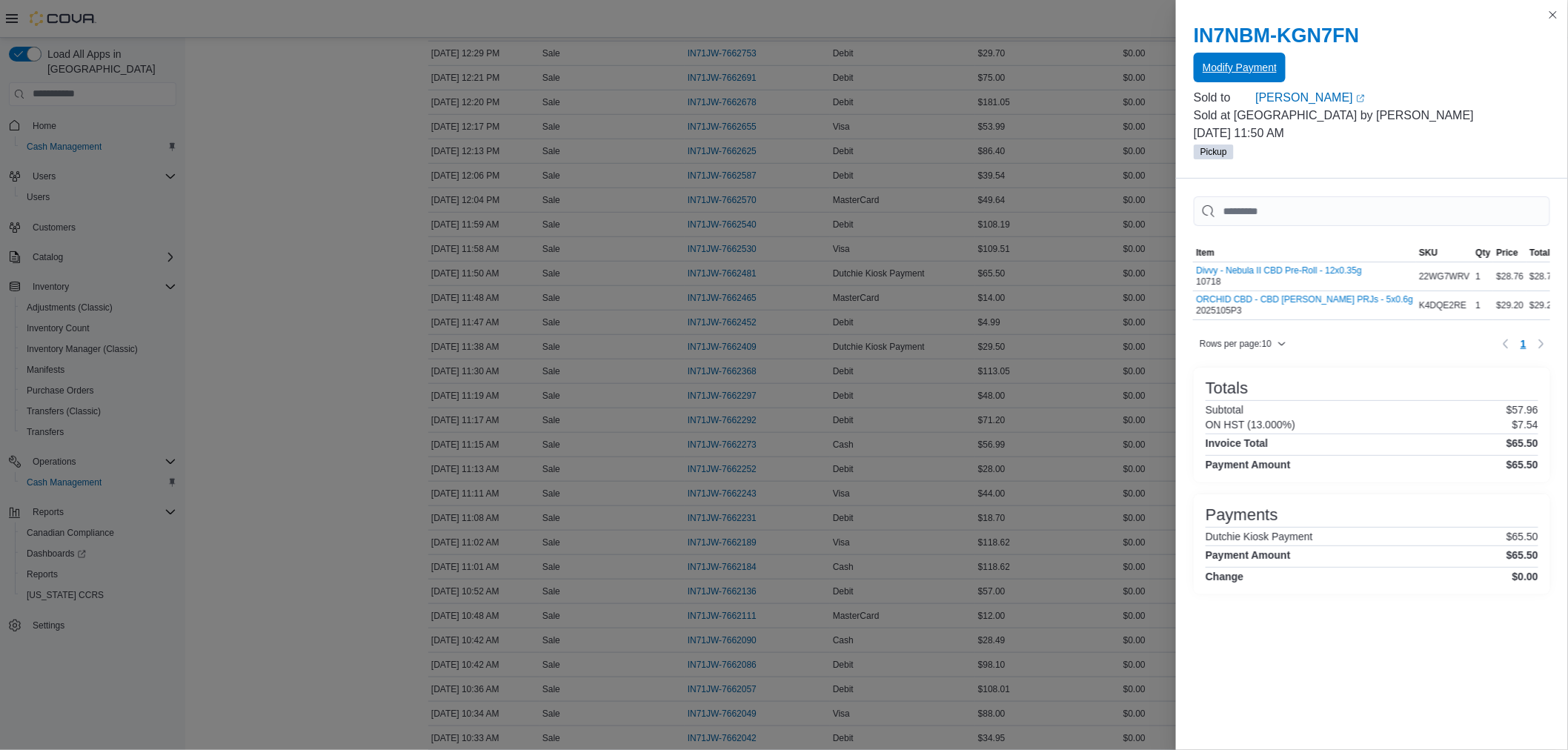
click at [1218, 61] on span "Modify Payment" at bounding box center [1240, 67] width 74 height 15
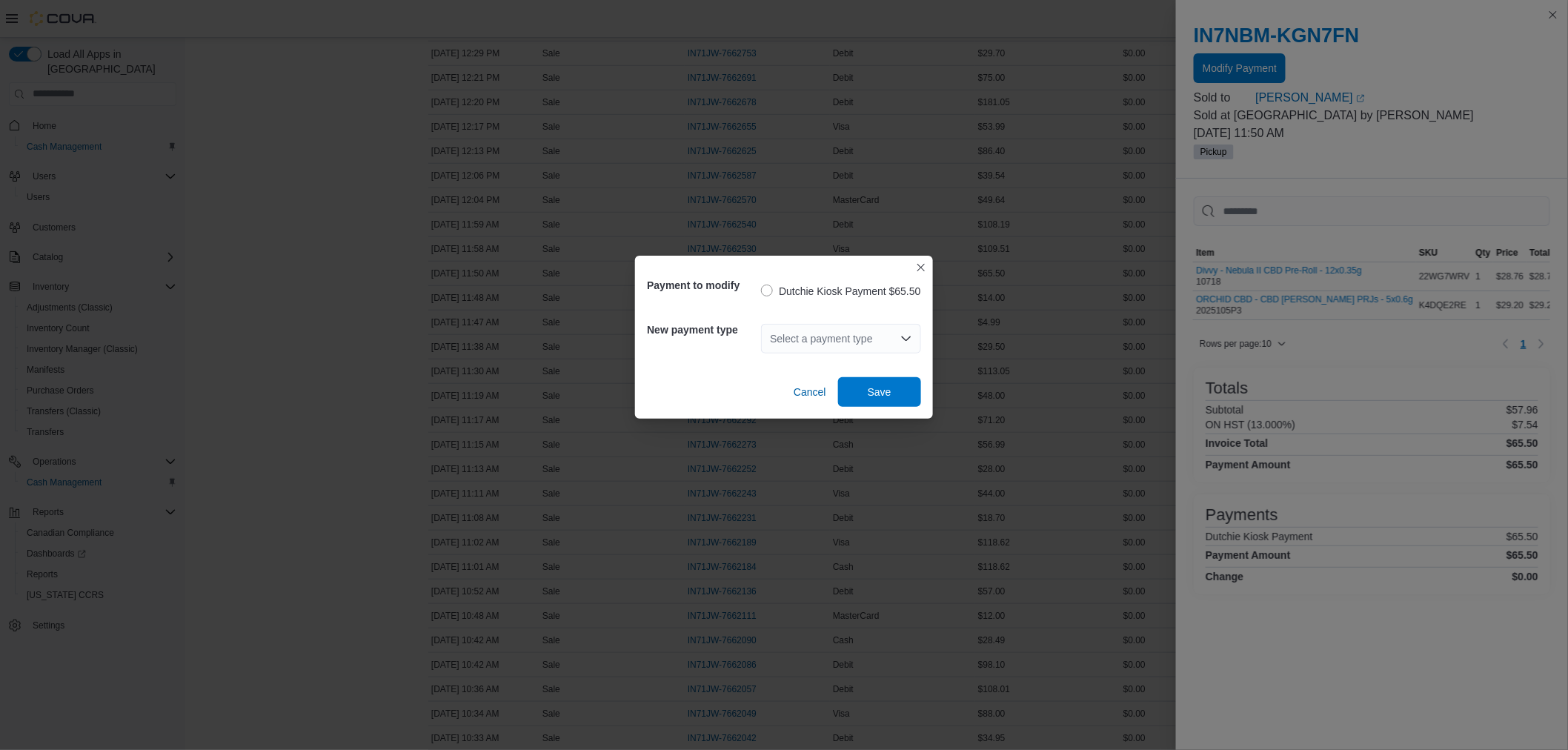
click at [835, 342] on div "Select a payment type" at bounding box center [841, 338] width 159 height 29
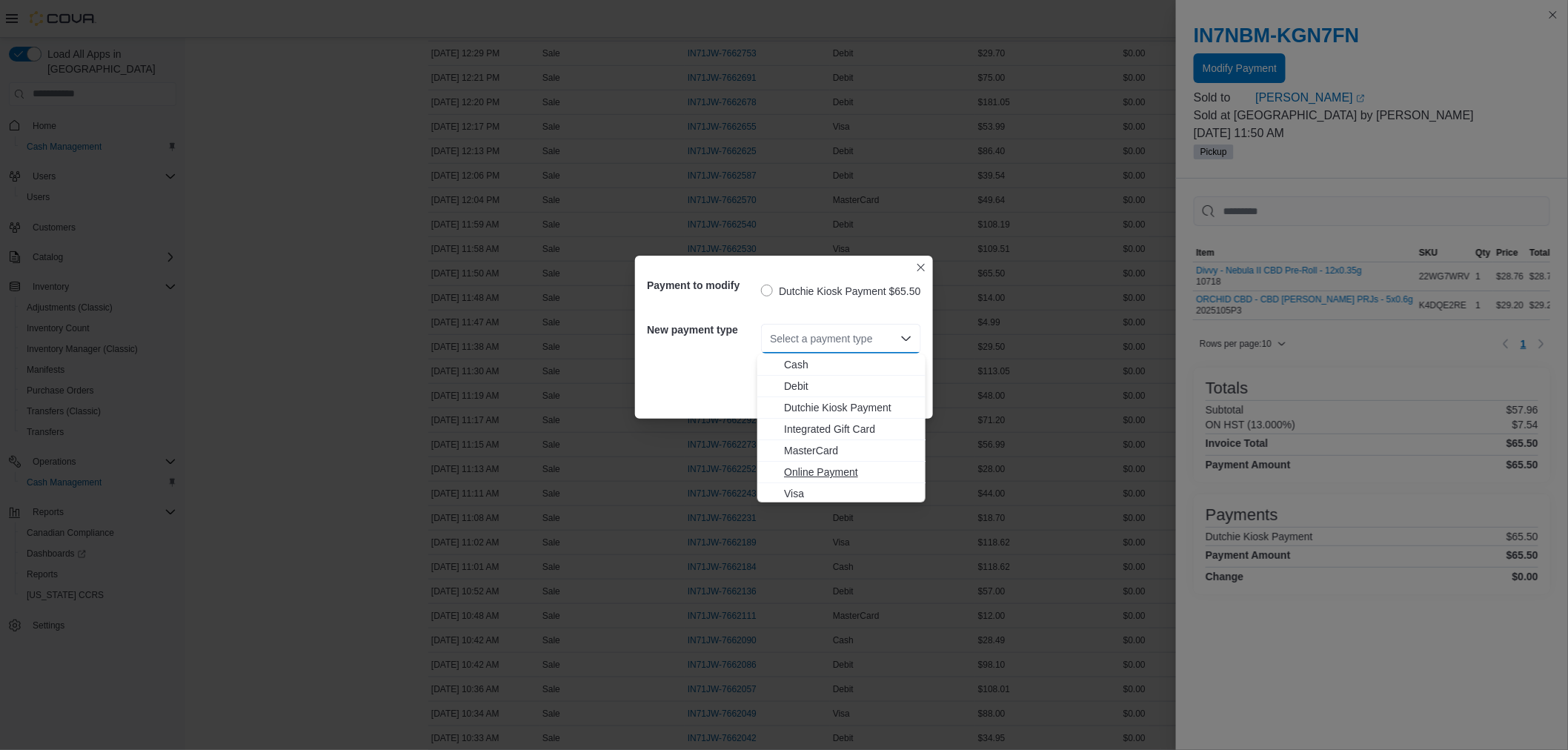
click at [824, 471] on span "Online Payment" at bounding box center [851, 472] width 133 height 15
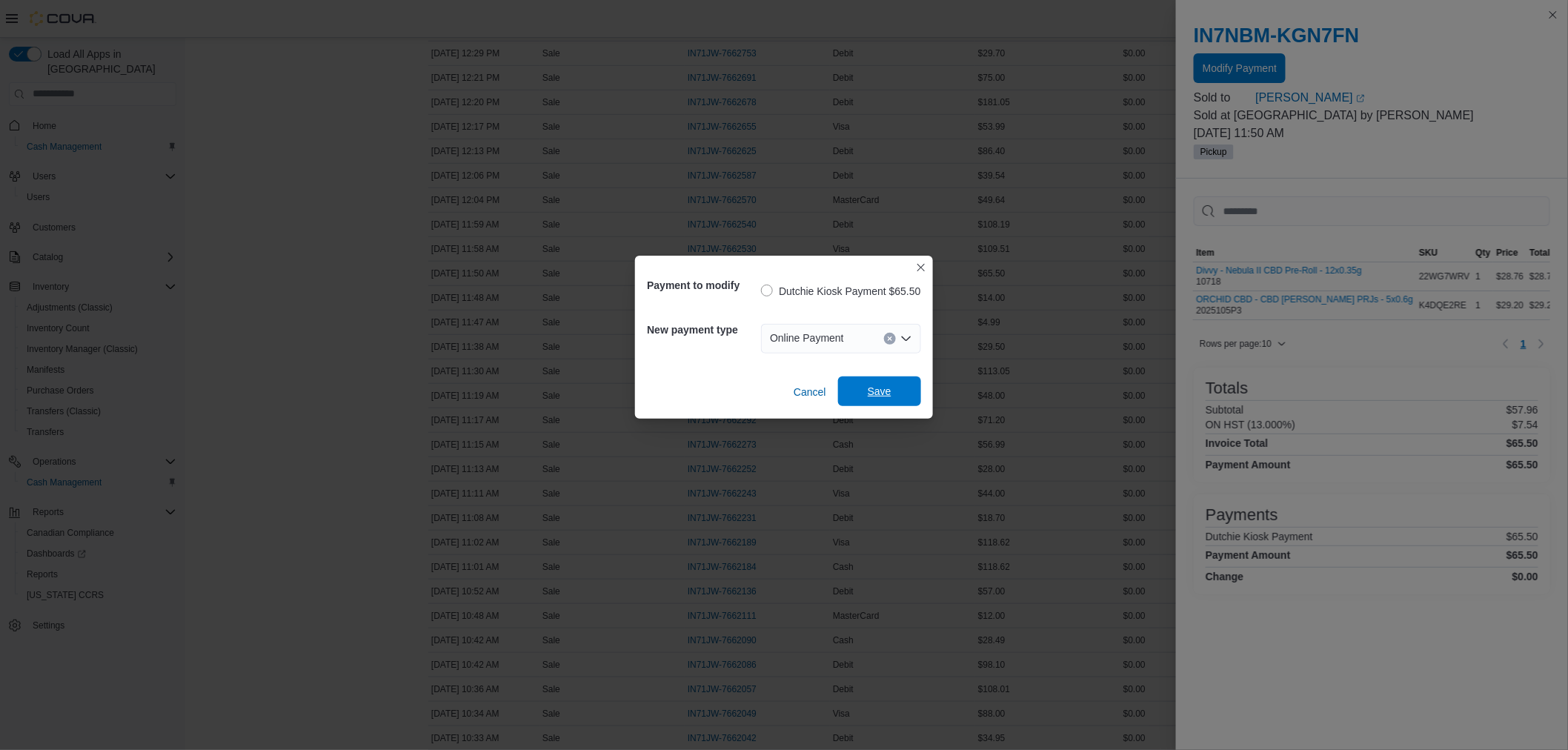
click at [899, 387] on span "Save" at bounding box center [880, 390] width 66 height 29
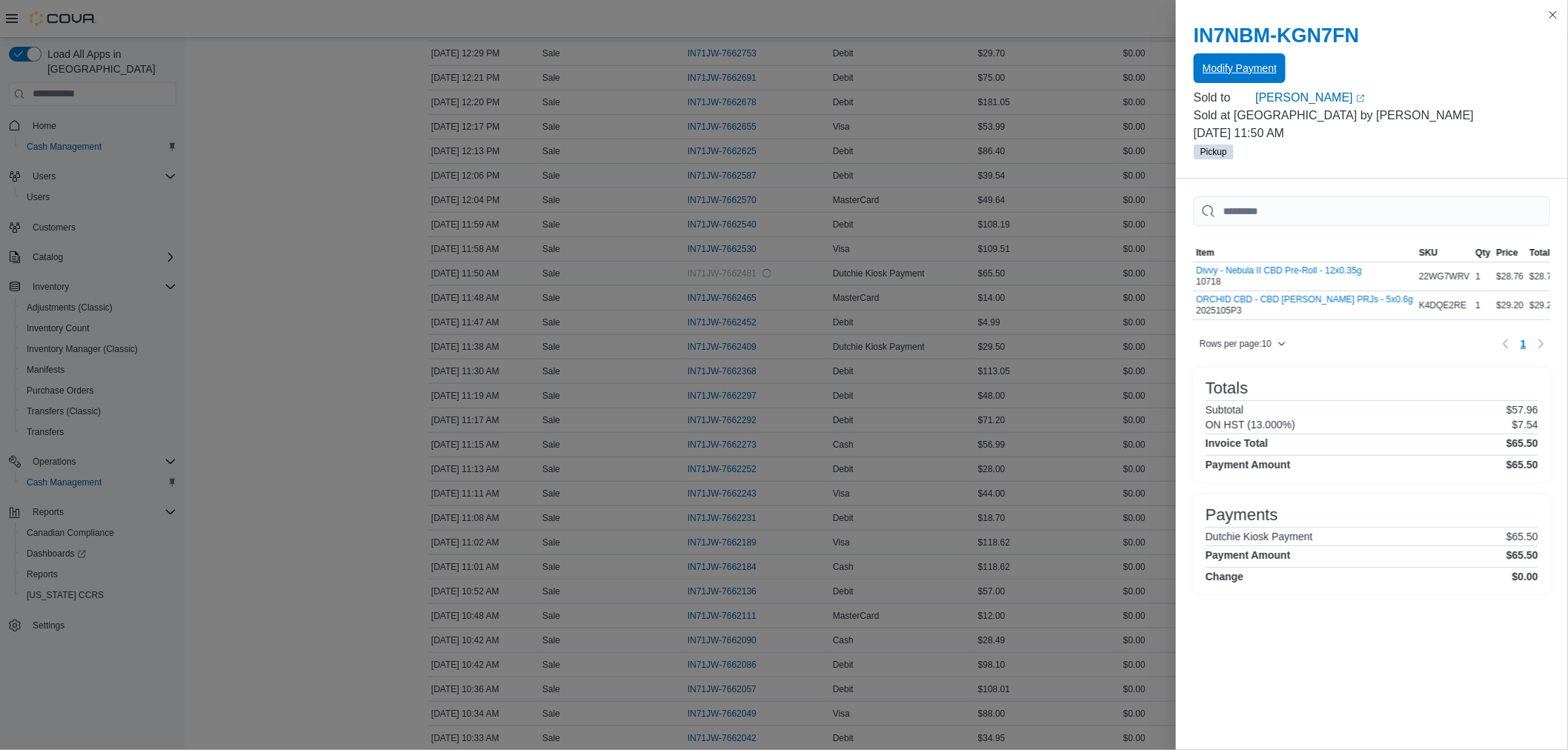
scroll to position [0, 0]
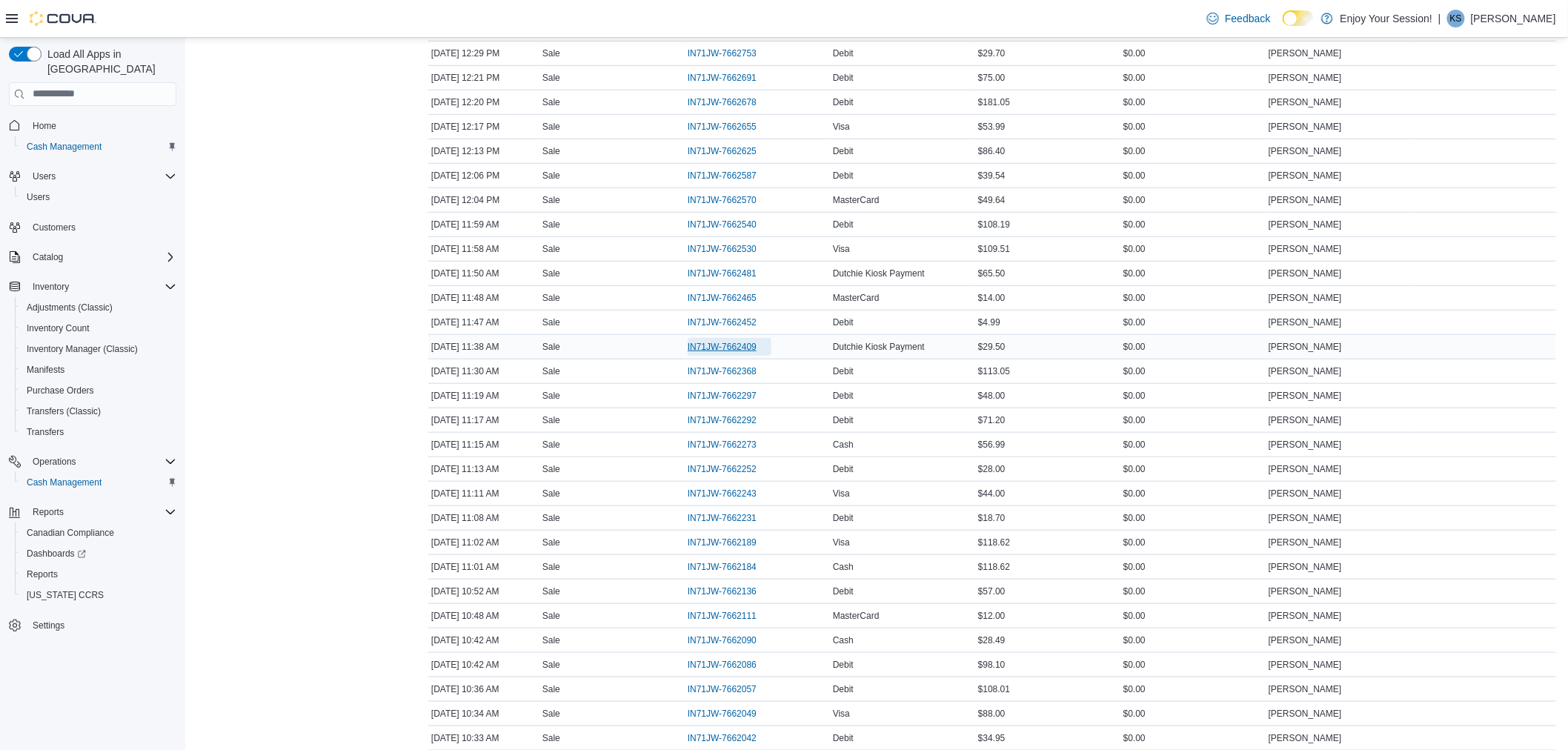
click at [739, 349] on span "IN71JW-7662409" at bounding box center [722, 346] width 69 height 12
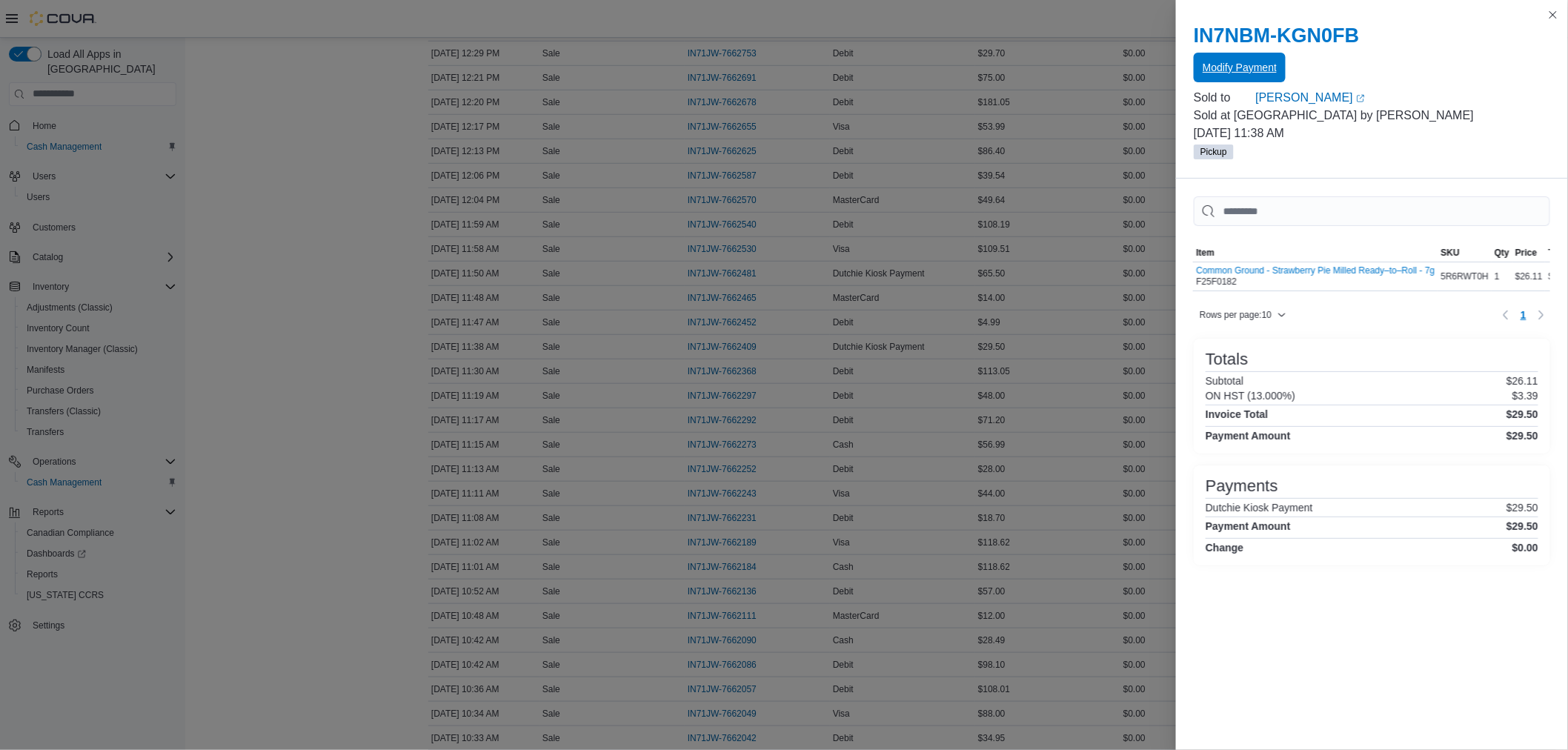
click at [1236, 68] on span "Modify Payment" at bounding box center [1240, 67] width 74 height 15
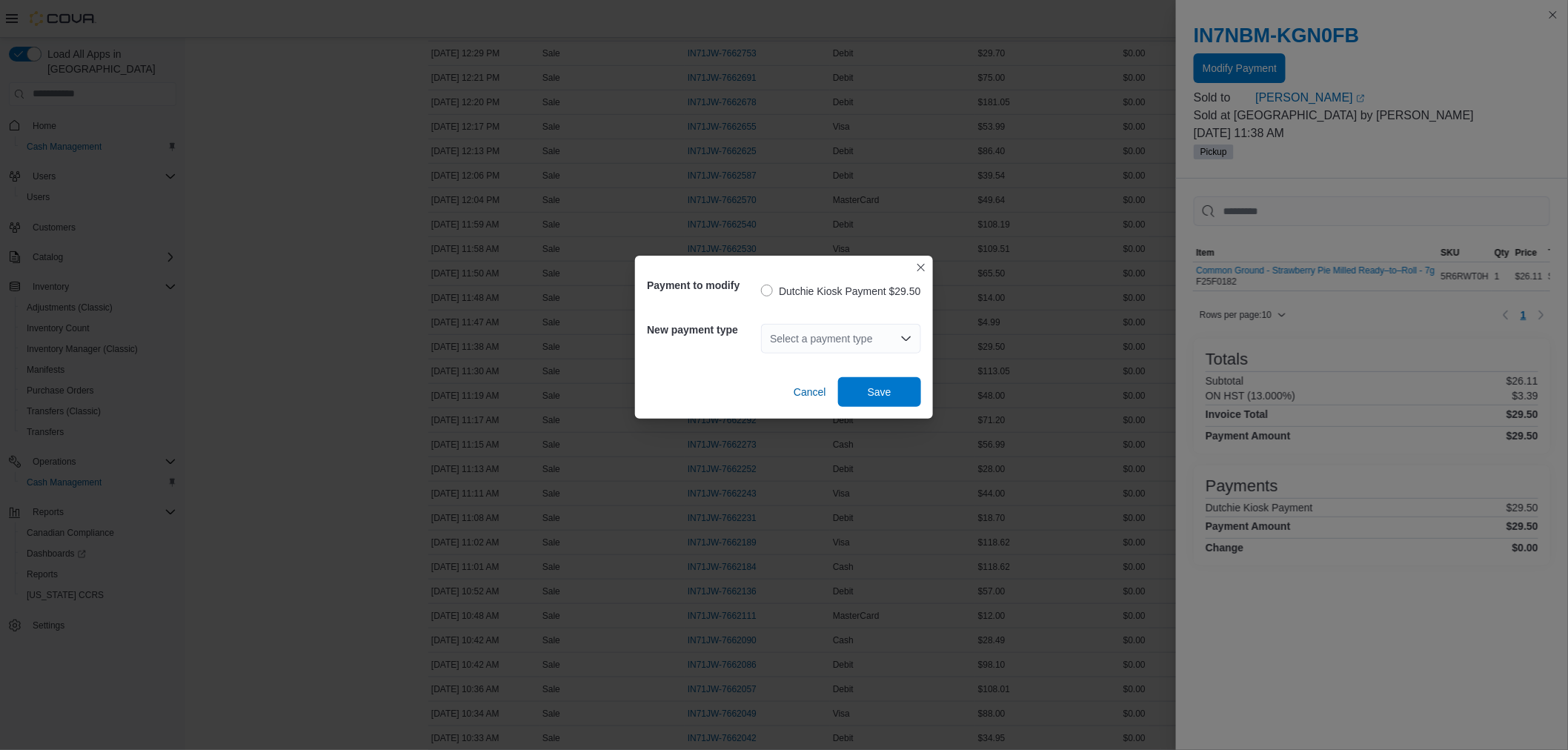
drag, startPoint x: 864, startPoint y: 331, endPoint x: 853, endPoint y: 337, distance: 12.5
click at [863, 332] on div "Select a payment type" at bounding box center [841, 338] width 159 height 29
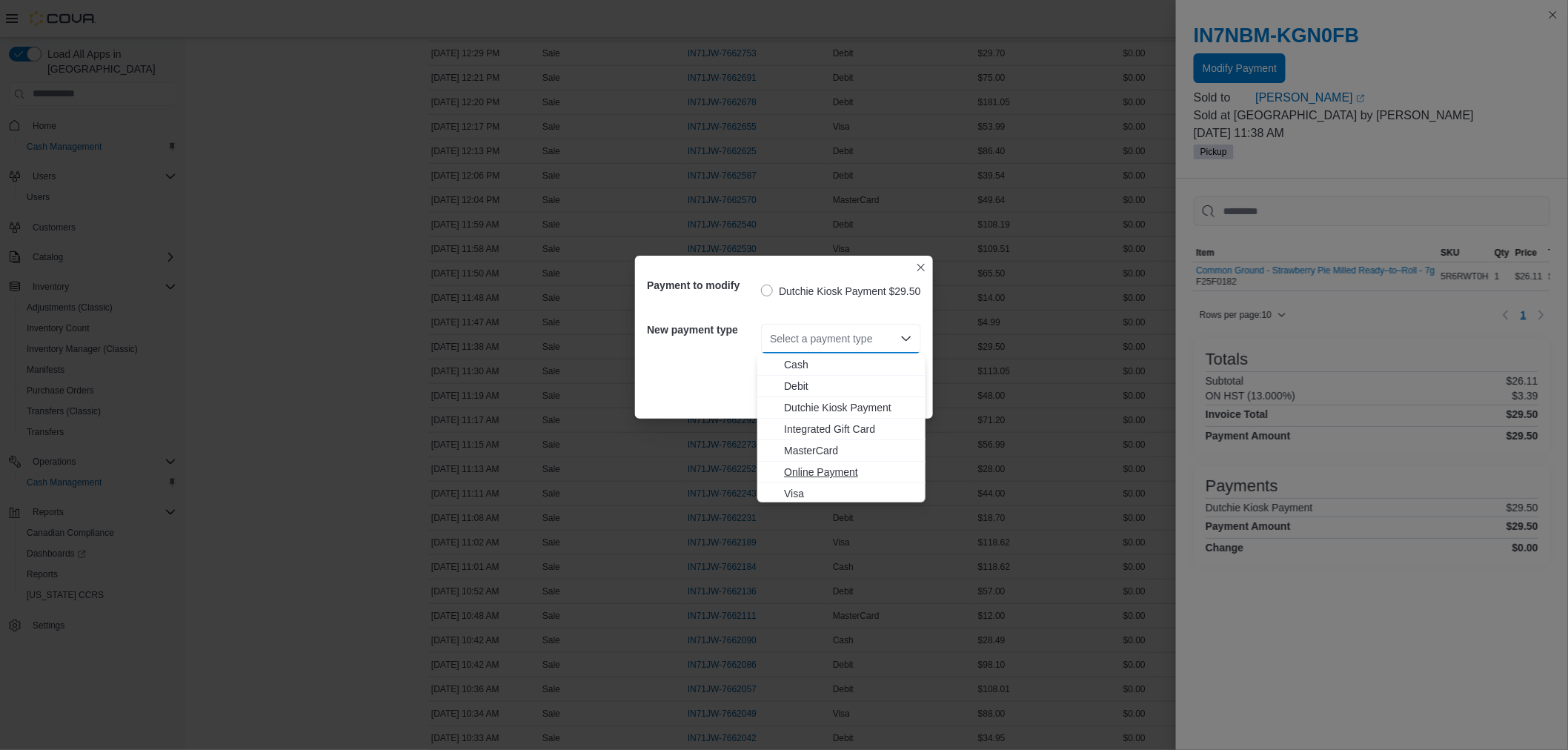
click at [813, 468] on span "Online Payment" at bounding box center [851, 472] width 133 height 15
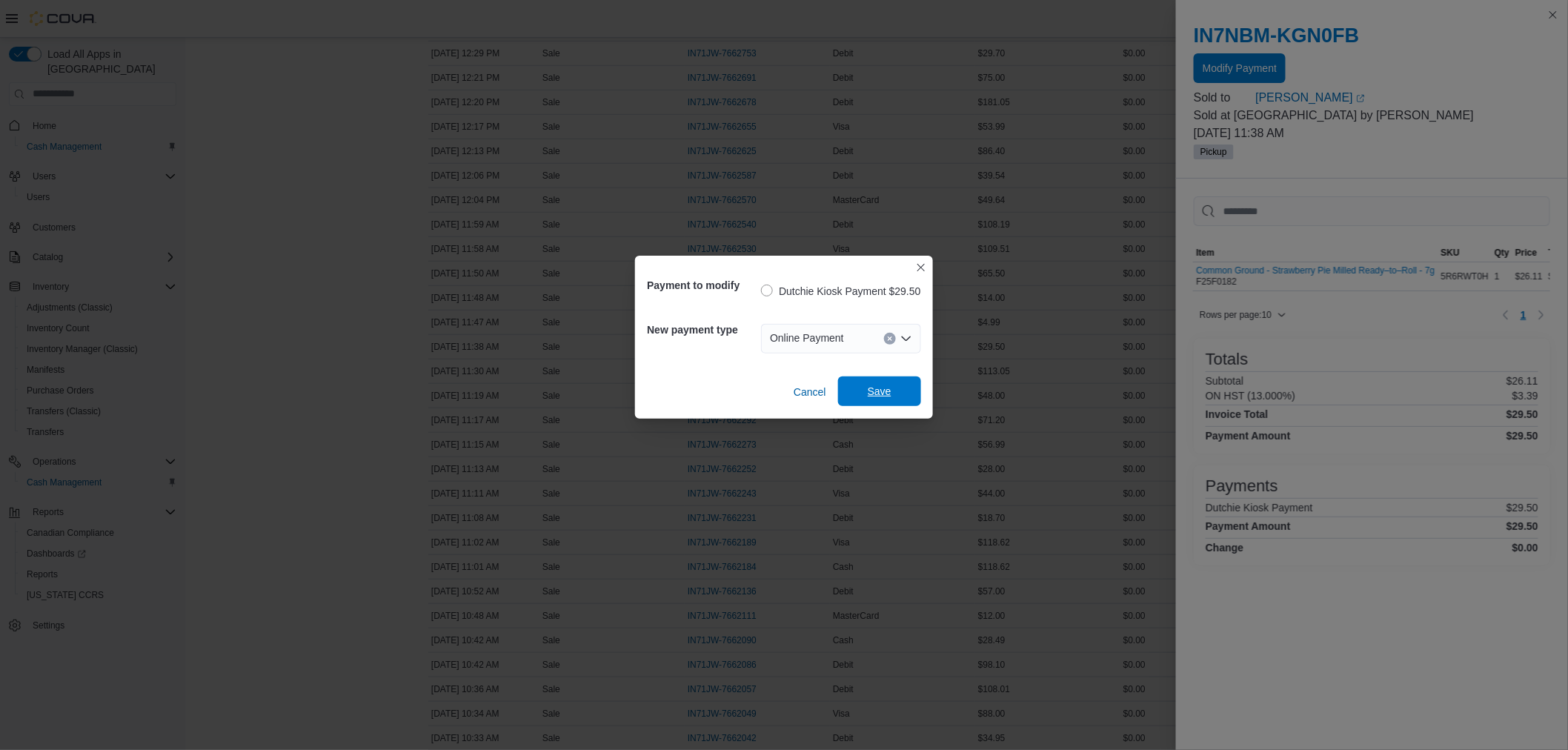
click at [899, 384] on span "Save" at bounding box center [880, 390] width 66 height 29
